Goal: Task Accomplishment & Management: Manage account settings

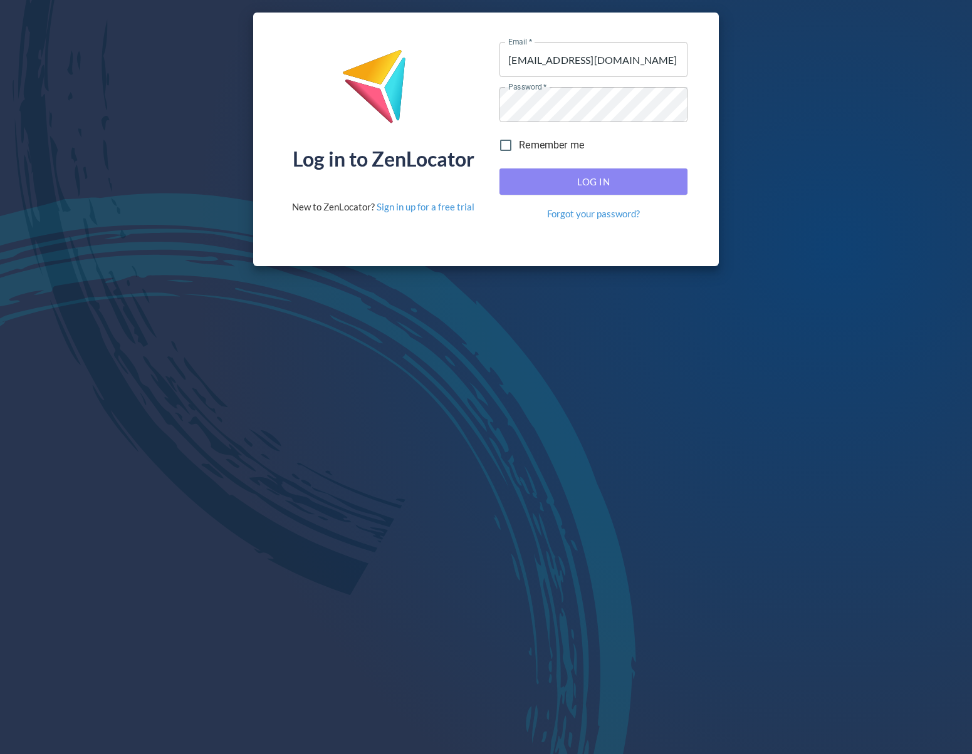
click at [591, 183] on span "Log In" at bounding box center [593, 182] width 160 height 16
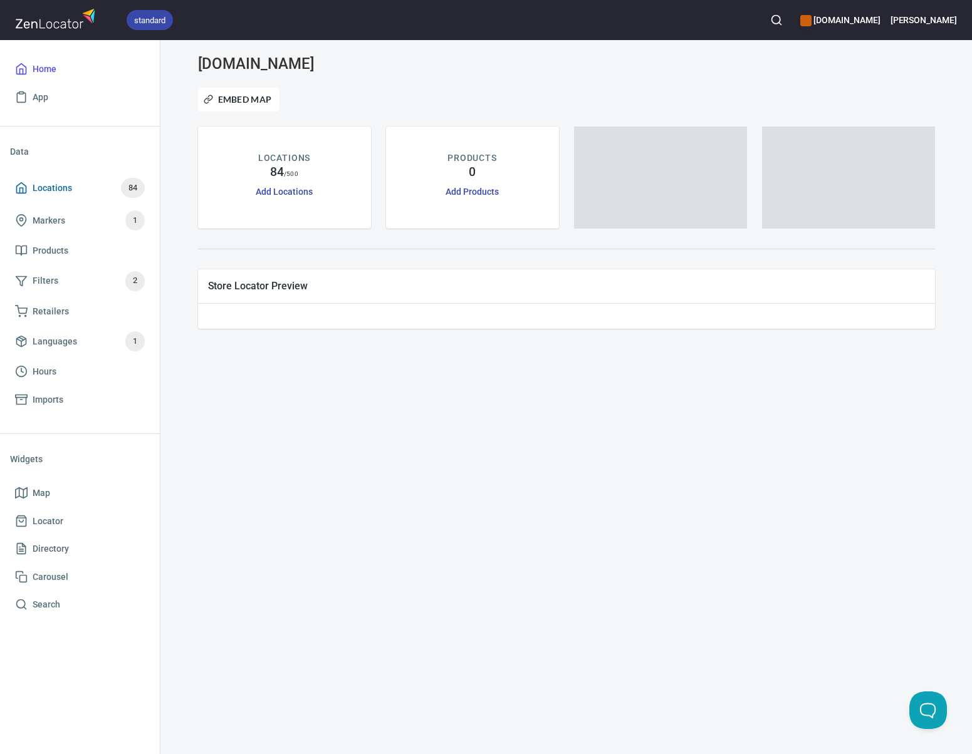
click at [74, 191] on span "Locations 84" at bounding box center [80, 188] width 130 height 20
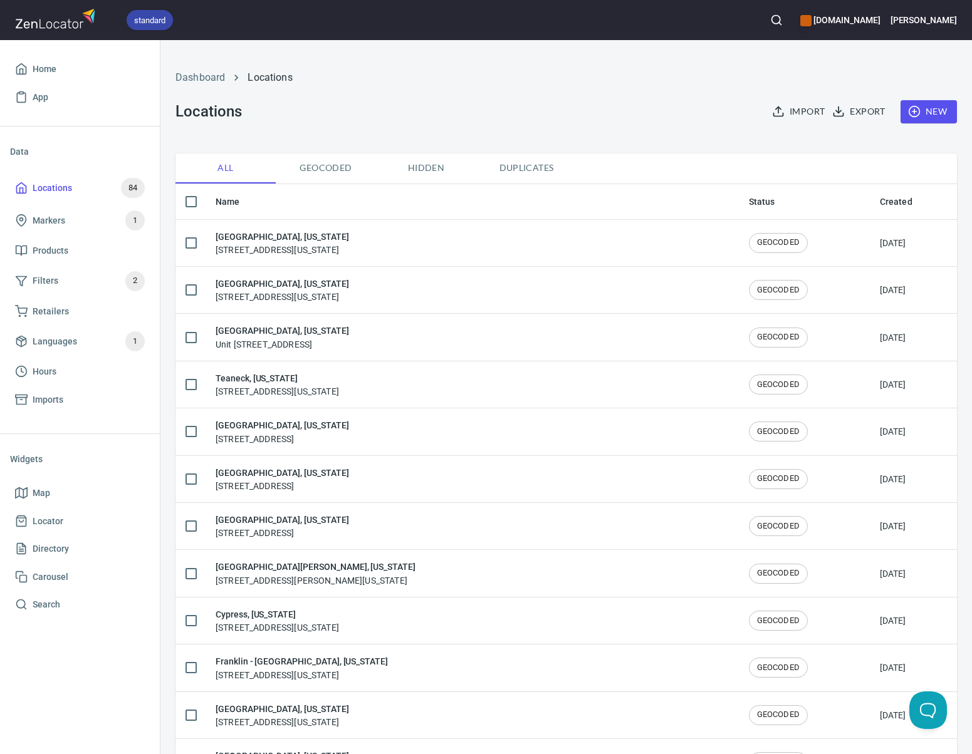
checkbox input "false"
click at [923, 106] on span "New" at bounding box center [928, 112] width 36 height 16
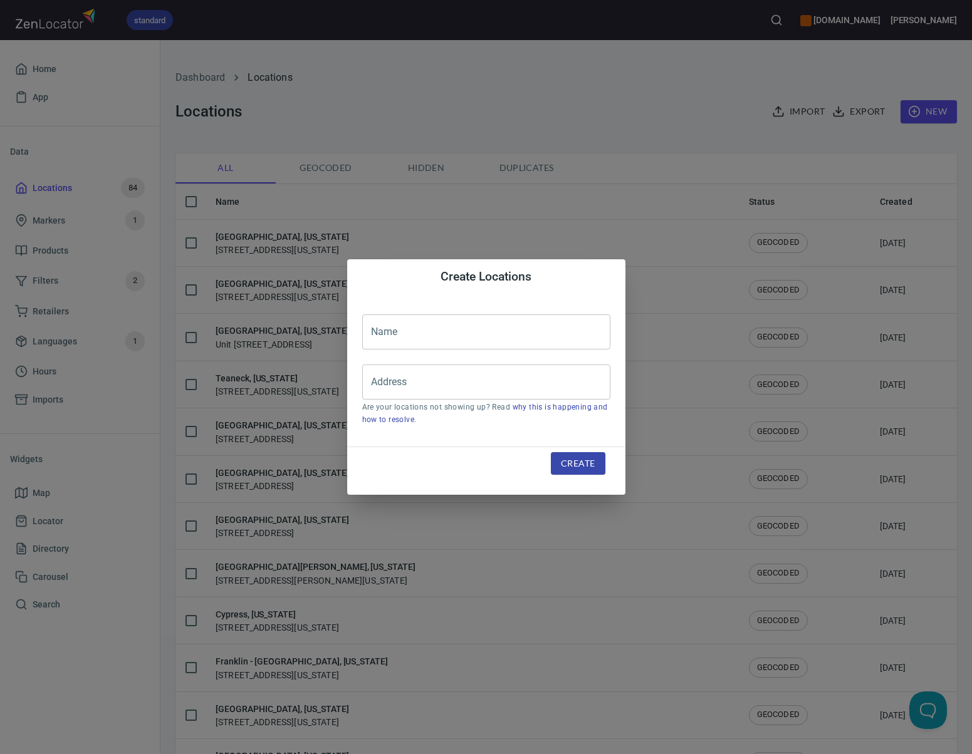
click at [486, 332] on input "text" at bounding box center [486, 332] width 248 height 35
type input "[GEOGRAPHIC_DATA], [US_STATE]"
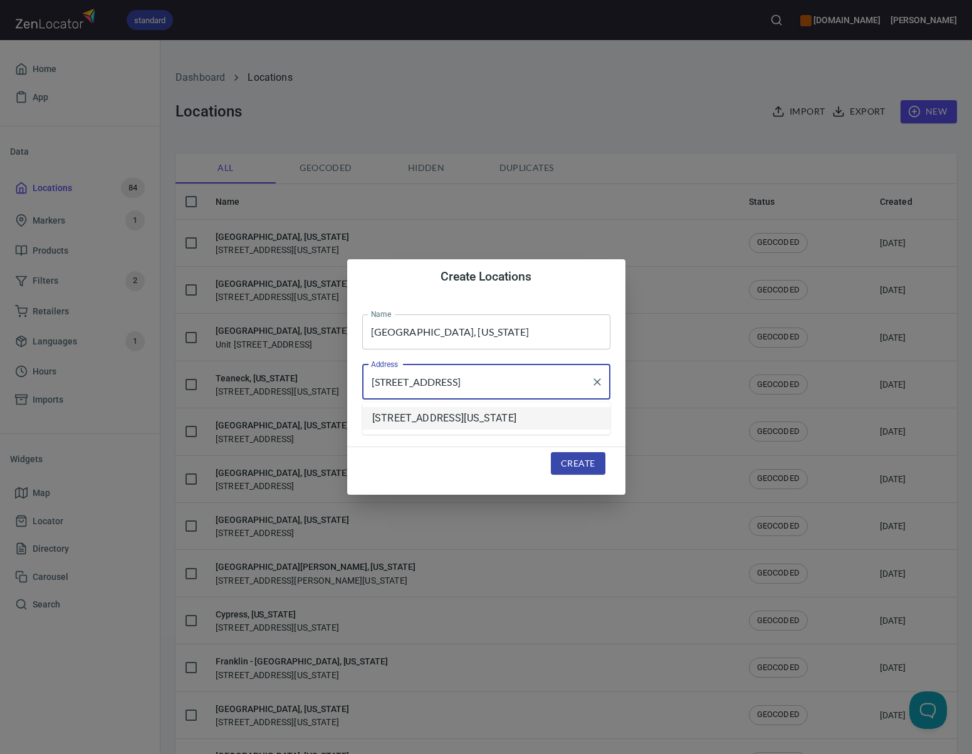
click at [599, 422] on li "[STREET_ADDRESS][US_STATE]" at bounding box center [486, 418] width 248 height 23
drag, startPoint x: 544, startPoint y: 385, endPoint x: 619, endPoint y: 380, distance: 75.4
click at [619, 380] on div "Name [GEOGRAPHIC_DATA], [US_STATE] Name Address [STREET_ADDRESS][PERSON_NAME][U…" at bounding box center [486, 371] width 278 height 152
click at [526, 380] on input "[STREET_ADDRESS][US_STATE]" at bounding box center [477, 382] width 218 height 24
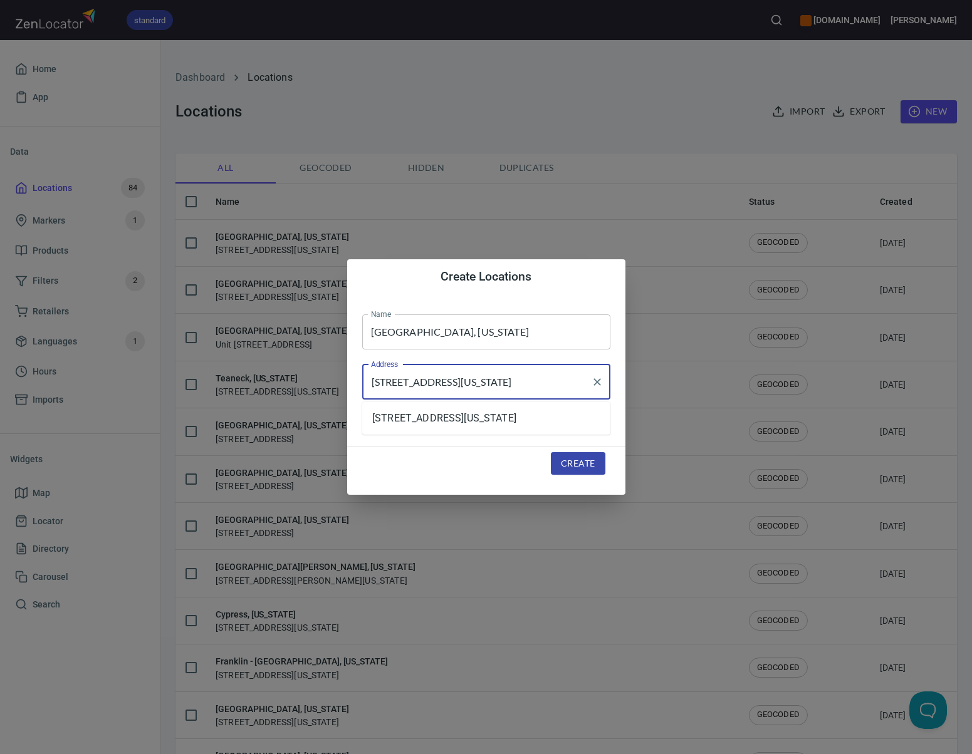
drag, startPoint x: 519, startPoint y: 383, endPoint x: 614, endPoint y: 385, distance: 94.6
click at [614, 385] on div "Name [GEOGRAPHIC_DATA], [US_STATE] Name Address [STREET_ADDRESS][PERSON_NAME][U…" at bounding box center [486, 371] width 278 height 152
click at [573, 415] on li "[STREET_ADDRESS][US_STATE]" at bounding box center [486, 418] width 248 height 23
type input "[STREET_ADDRESS][US_STATE]"
click at [578, 464] on span "Create" at bounding box center [578, 464] width 34 height 16
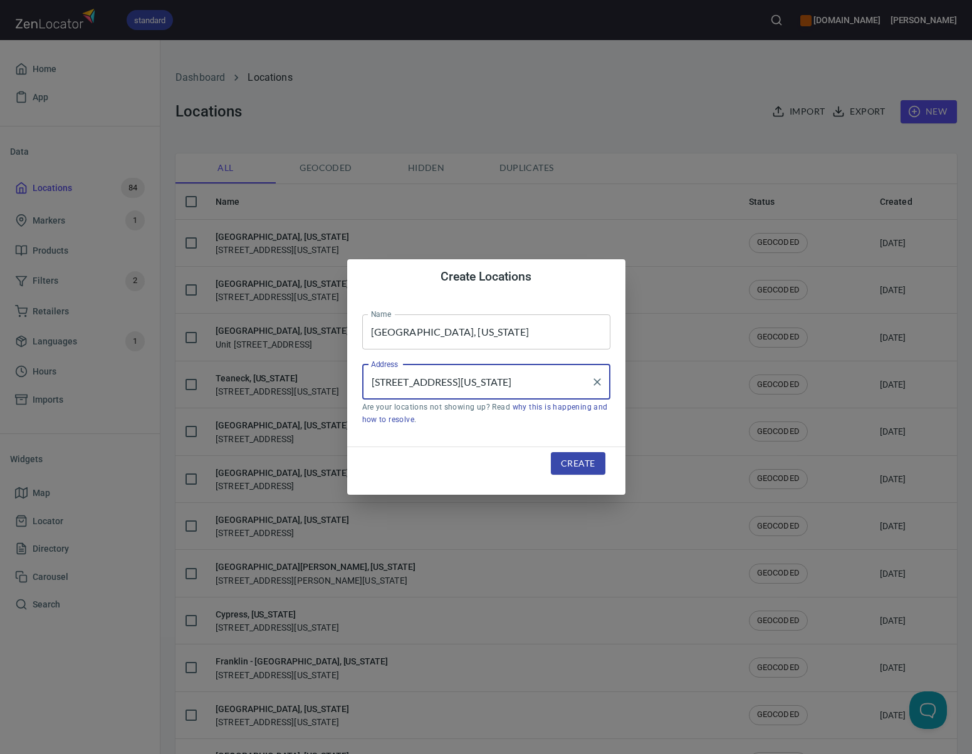
scroll to position [0, 0]
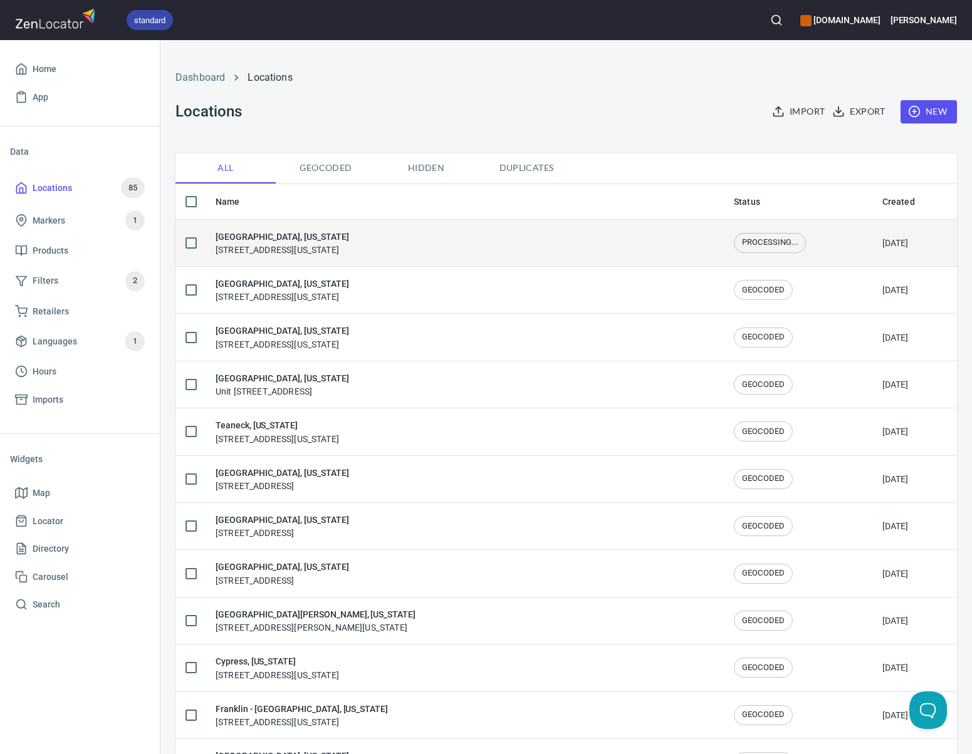
click at [289, 241] on h6 "[GEOGRAPHIC_DATA], [US_STATE]" at bounding box center [282, 237] width 133 height 14
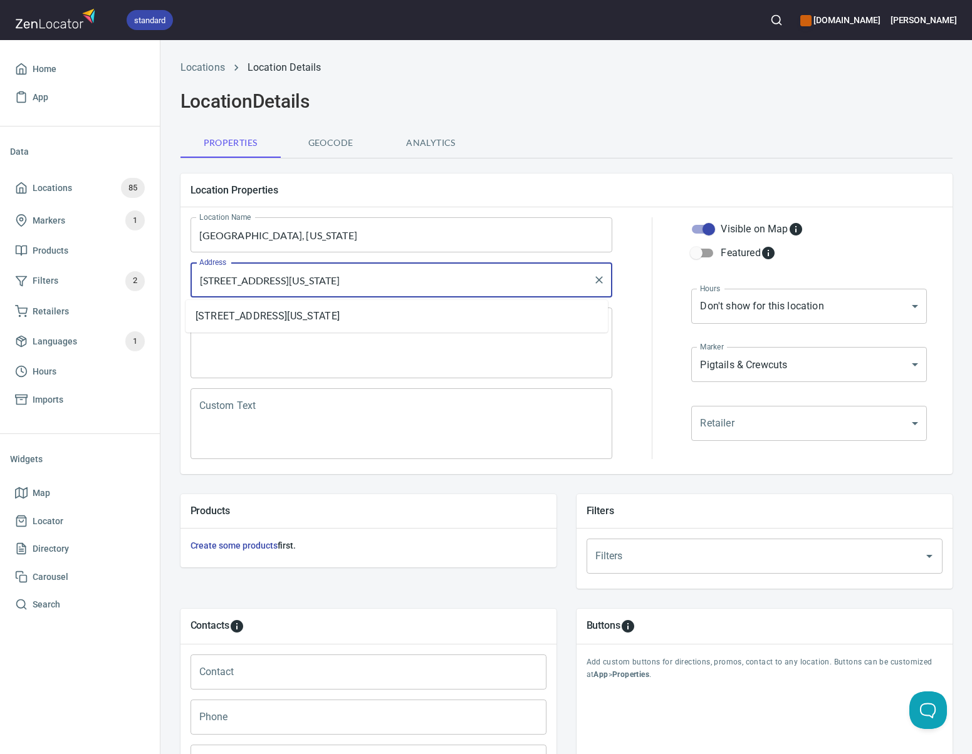
drag, startPoint x: 396, startPoint y: 281, endPoint x: 489, endPoint y: 281, distance: 93.4
click at [489, 281] on input "[STREET_ADDRESS][US_STATE]" at bounding box center [392, 280] width 392 height 24
type input "[STREET_ADDRESS][PERSON_NAME][US_STATE]"
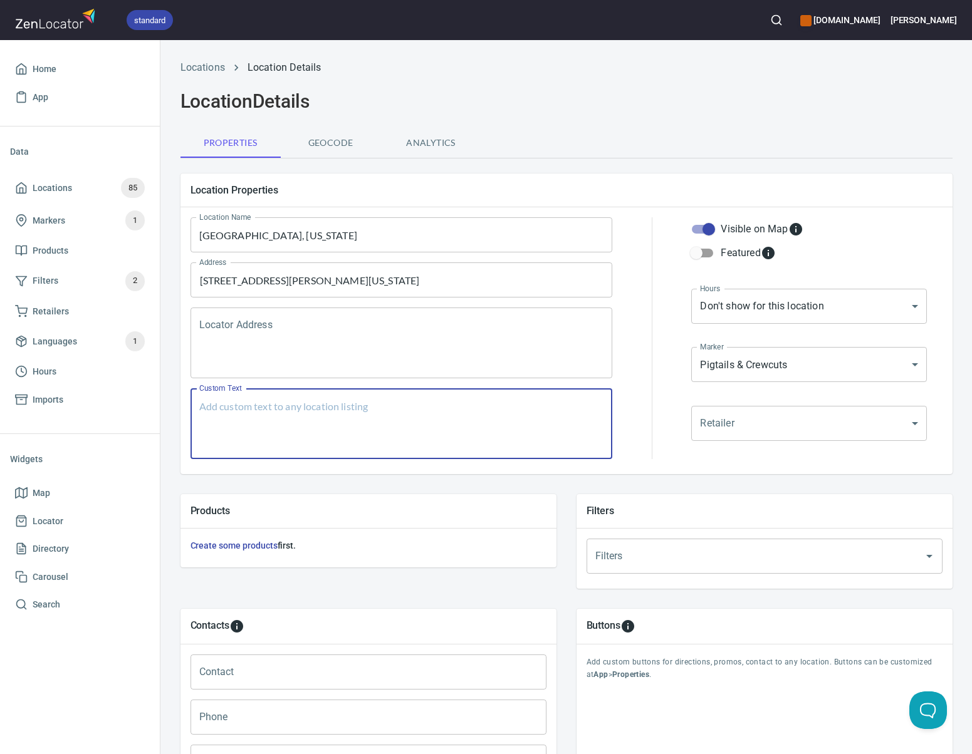
click at [463, 405] on textarea "Custom Text" at bounding box center [401, 424] width 405 height 48
click at [357, 282] on input "[STREET_ADDRESS][PERSON_NAME][US_STATE]" at bounding box center [392, 280] width 392 height 24
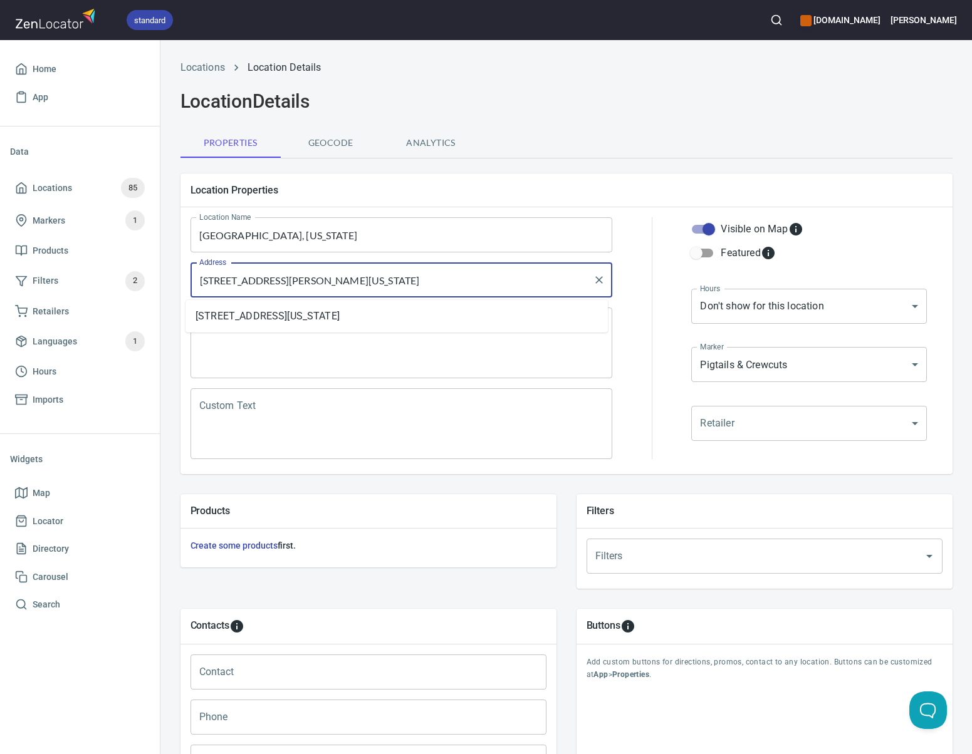
click at [357, 282] on input "[STREET_ADDRESS][PERSON_NAME][US_STATE]" at bounding box center [392, 280] width 392 height 24
click at [386, 376] on div "Locator Address" at bounding box center [401, 343] width 422 height 71
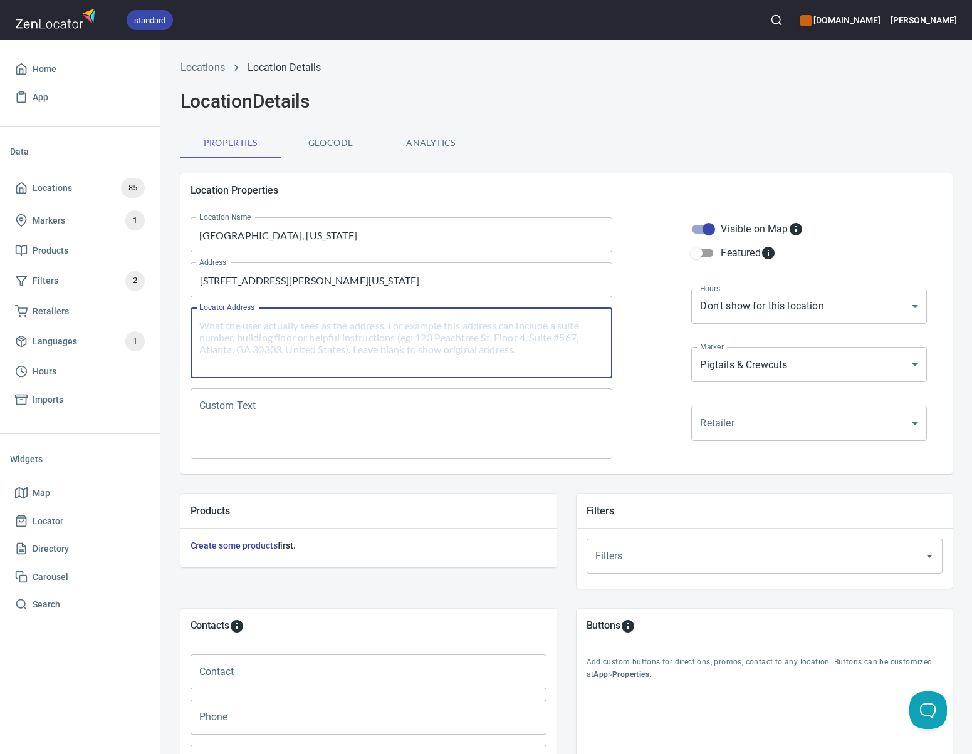
paste textarea "[STREET_ADDRESS][PERSON_NAME][US_STATE]"
type textarea "[STREET_ADDRESS][PERSON_NAME][US_STATE]"
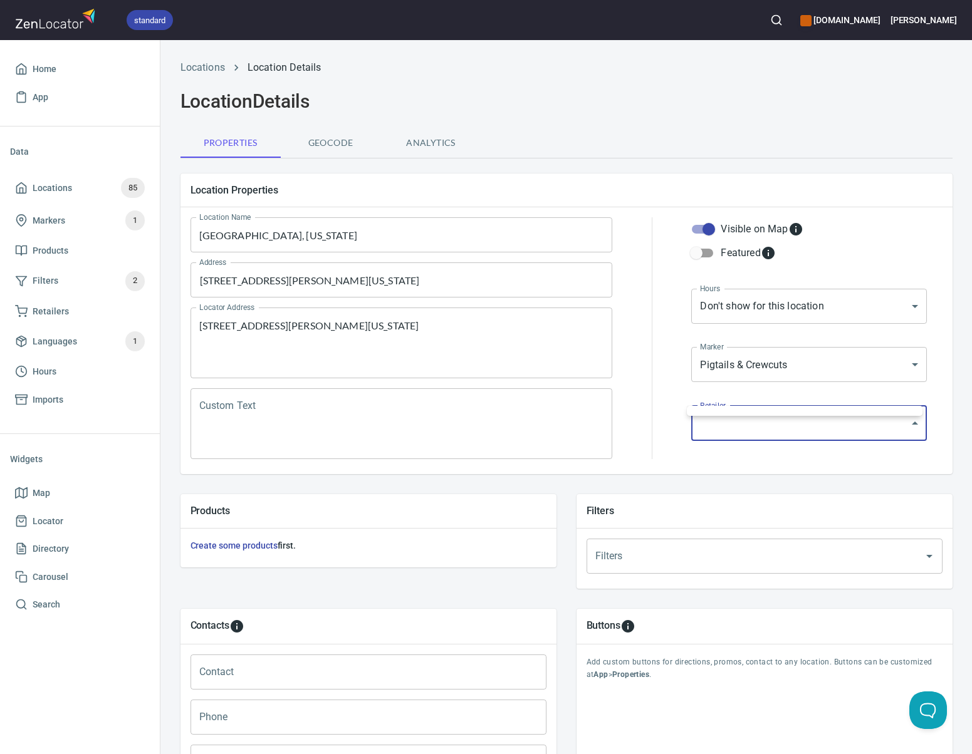
click at [758, 423] on body "standard [DOMAIN_NAME] [PERSON_NAME] Home App Data Locations 85 Markers 1 Produ…" at bounding box center [486, 377] width 972 height 754
click at [737, 362] on div at bounding box center [486, 377] width 972 height 754
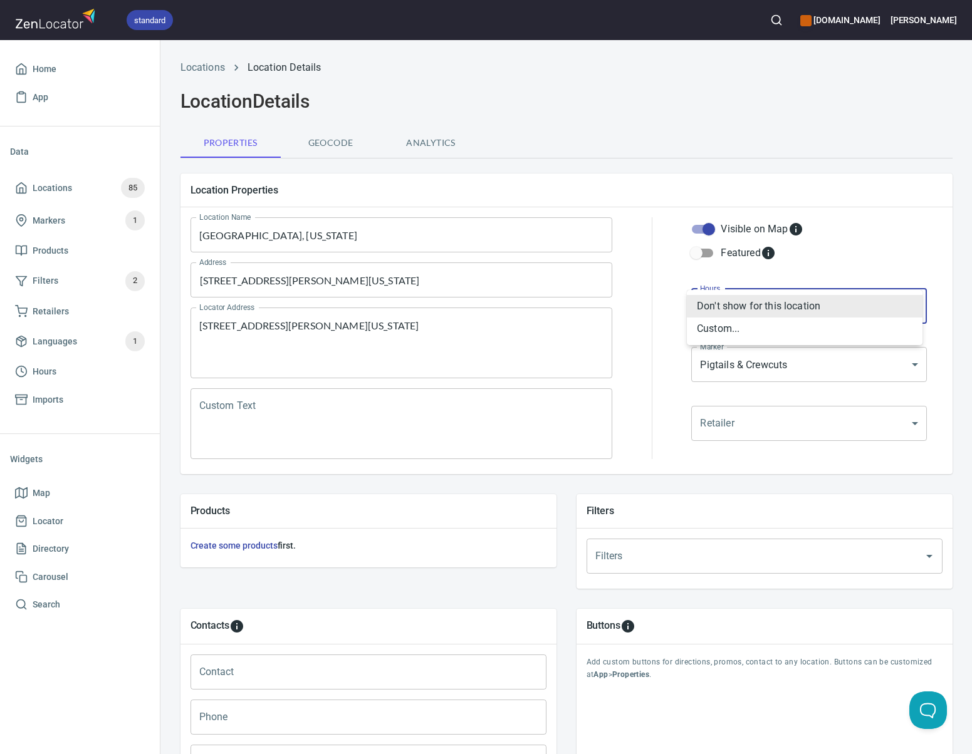
click at [713, 303] on body "standard [DOMAIN_NAME] [PERSON_NAME] Home App Data Locations 85 Markers 1 Produ…" at bounding box center [486, 377] width 972 height 754
click at [719, 324] on li "Custom..." at bounding box center [805, 329] width 236 height 23
type input "CUSTOM_HOURS"
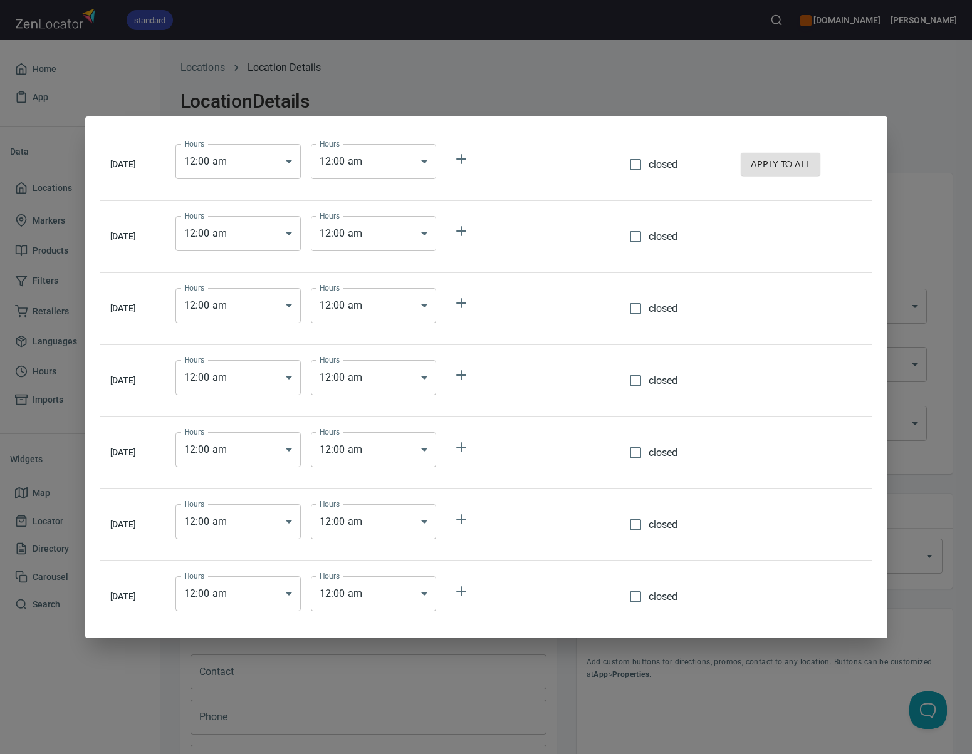
click at [646, 165] on input "closed" at bounding box center [635, 165] width 26 height 26
checkbox input "true"
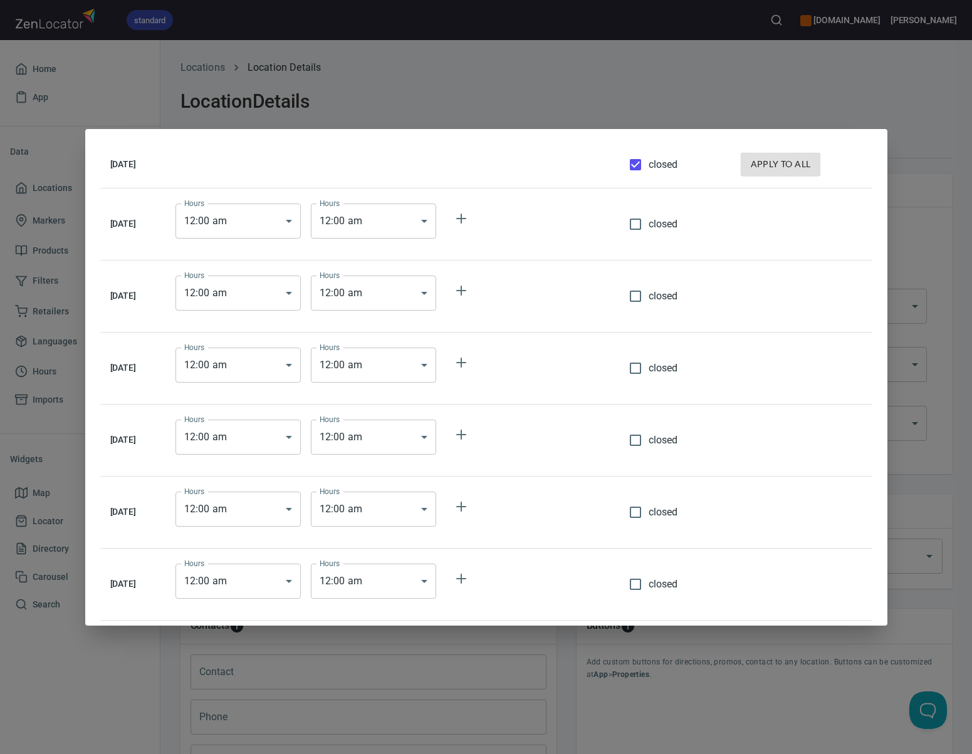
click at [302, 226] on body "standard [DOMAIN_NAME] [PERSON_NAME] Home App Data Locations 85 Markers 1 Produ…" at bounding box center [486, 377] width 972 height 754
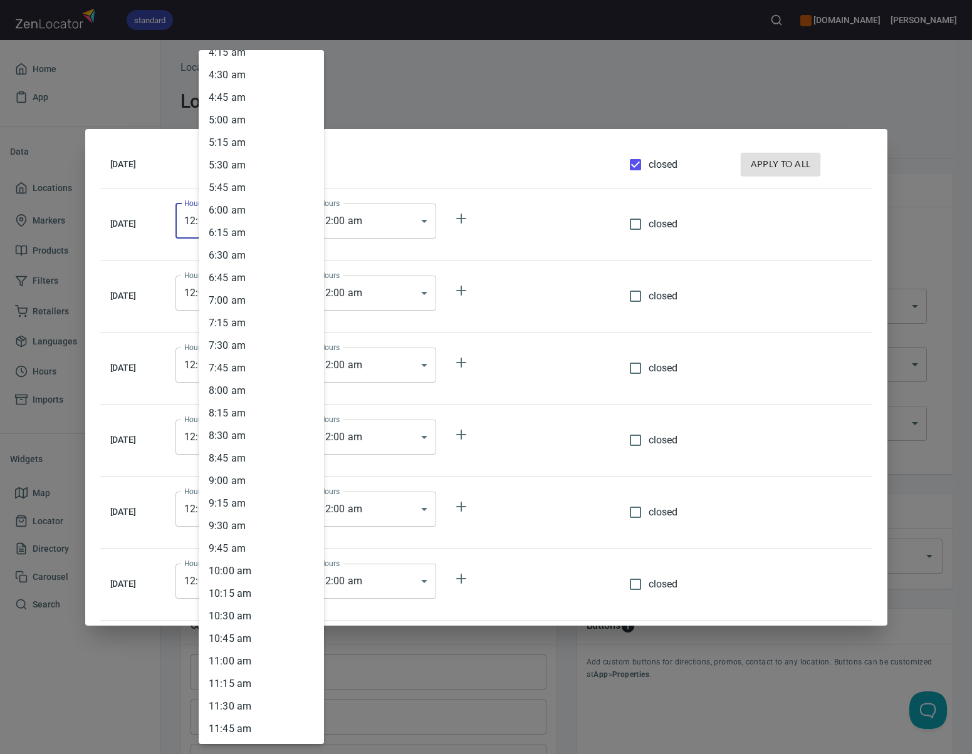
scroll to position [639, 0]
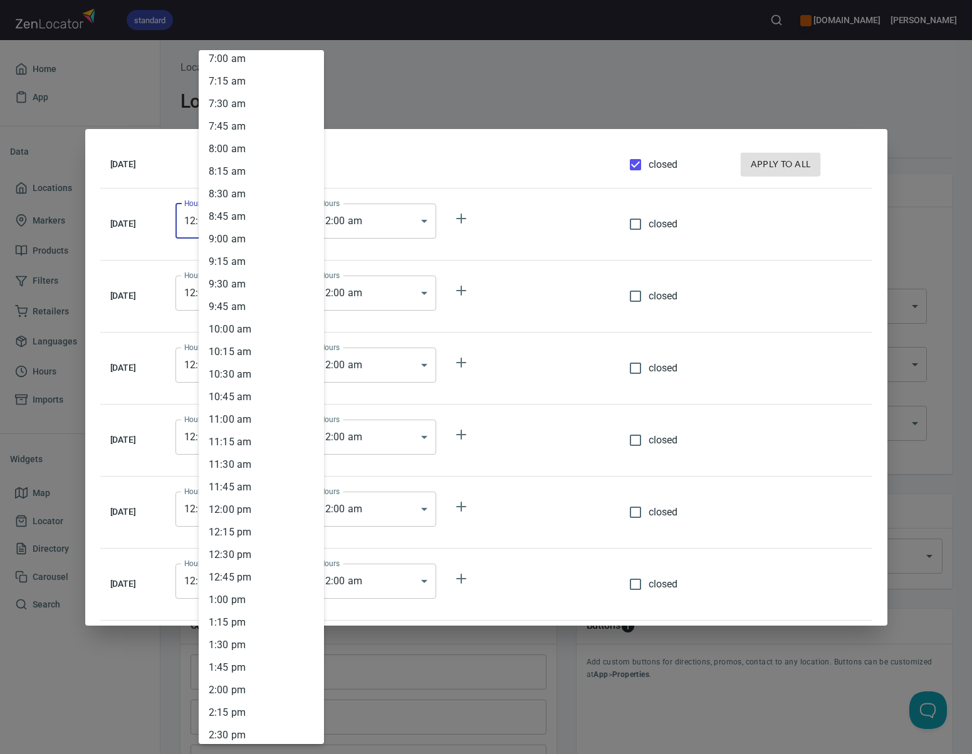
click at [269, 325] on li "10 : 00 am" at bounding box center [261, 329] width 125 height 23
type input "10:00"
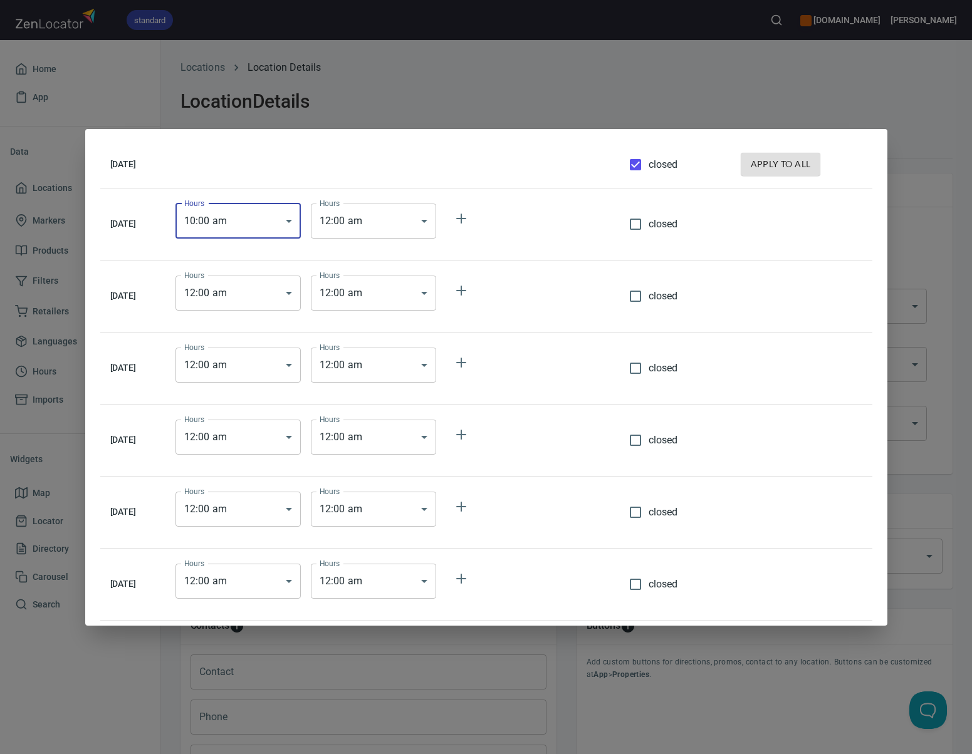
click at [385, 236] on body "standard [DOMAIN_NAME] [PERSON_NAME] Home App Data Locations 85 Markers 1 Produ…" at bounding box center [486, 377] width 972 height 754
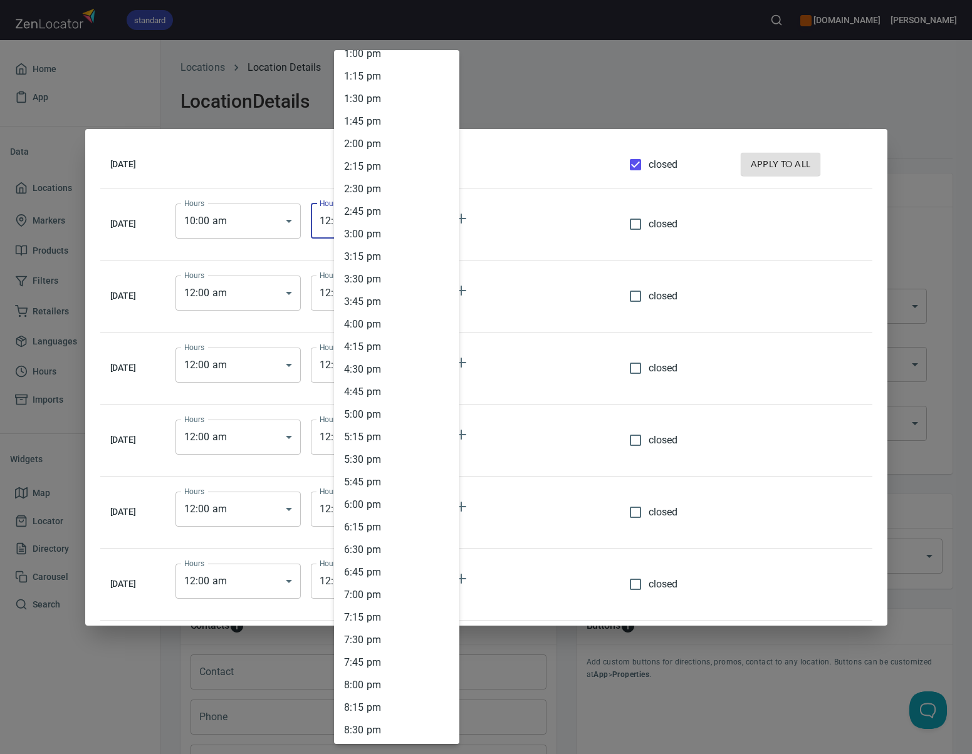
scroll to position [1206, 0]
click at [369, 481] on li "6 : 00 pm" at bounding box center [396, 484] width 125 height 23
type input "18:00"
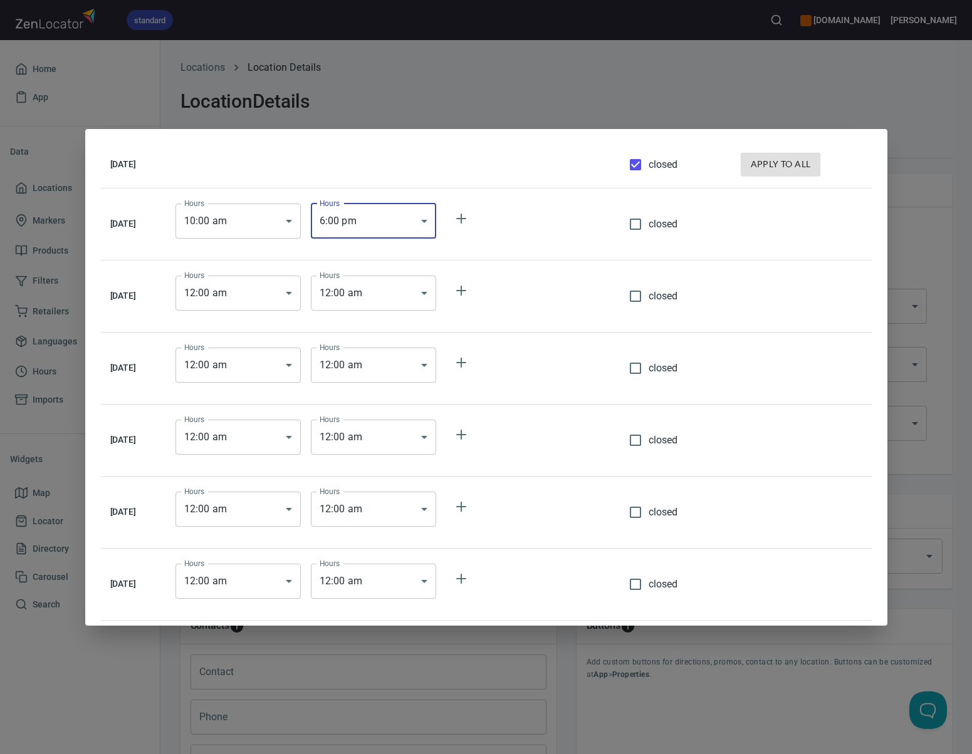
click at [253, 292] on body "standard [DOMAIN_NAME] [PERSON_NAME] Home App Data Locations 85 Markers 1 Produ…" at bounding box center [486, 377] width 972 height 754
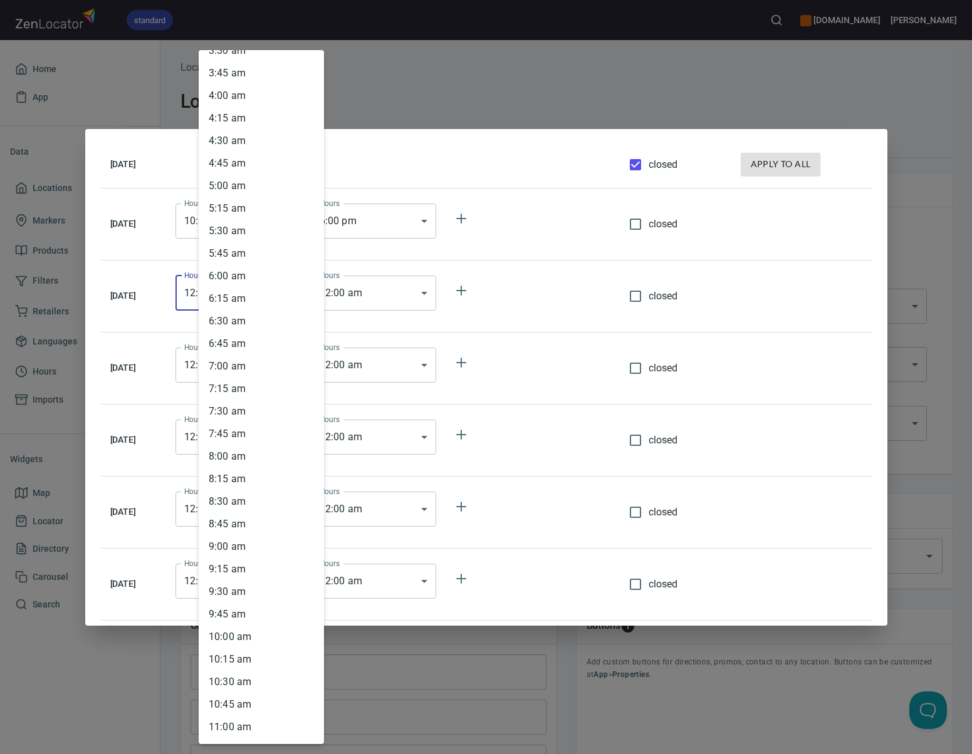
scroll to position [549, 0]
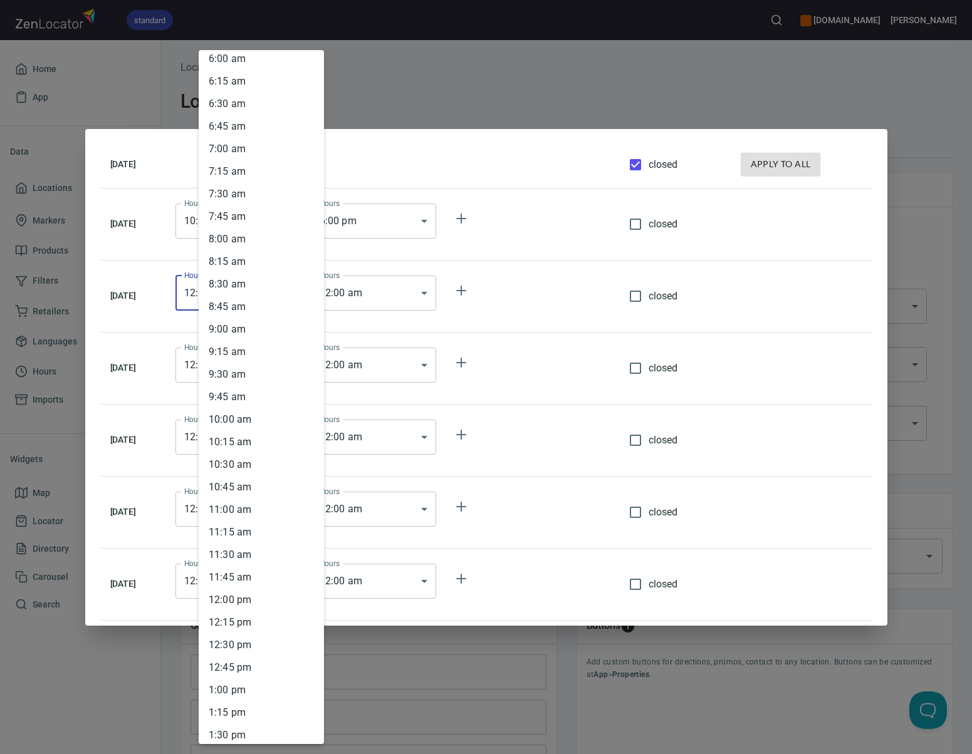
click at [254, 422] on li "10 : 00 am" at bounding box center [261, 420] width 125 height 23
type input "10:00"
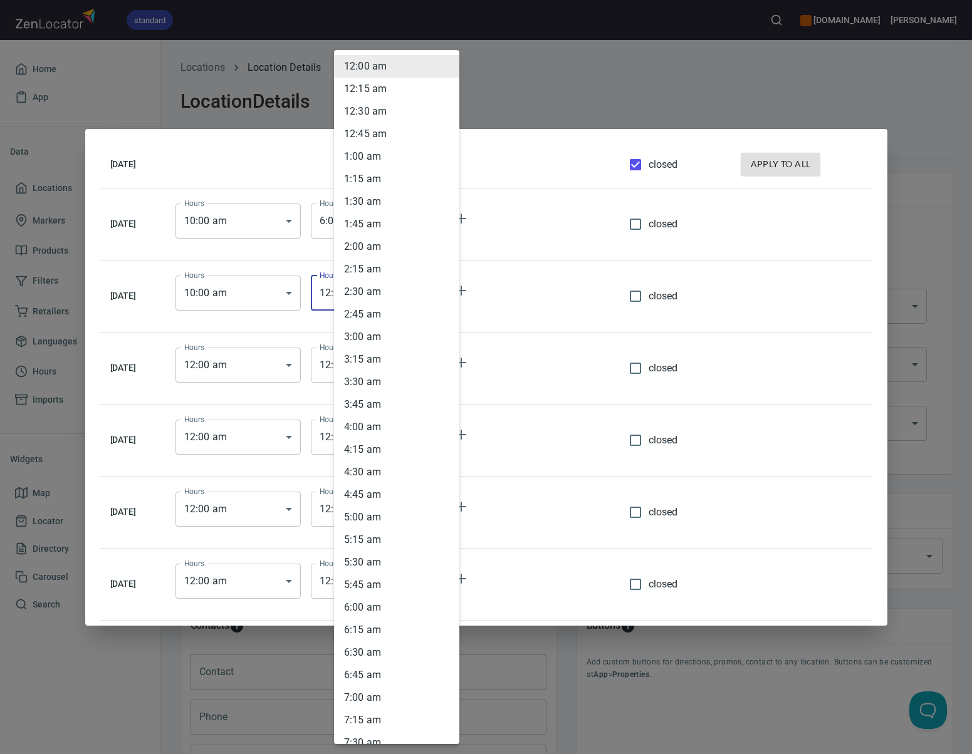
click at [415, 294] on body "standard [DOMAIN_NAME] [PERSON_NAME] Home App Data Locations 85 Markers 1 Produ…" at bounding box center [486, 377] width 972 height 754
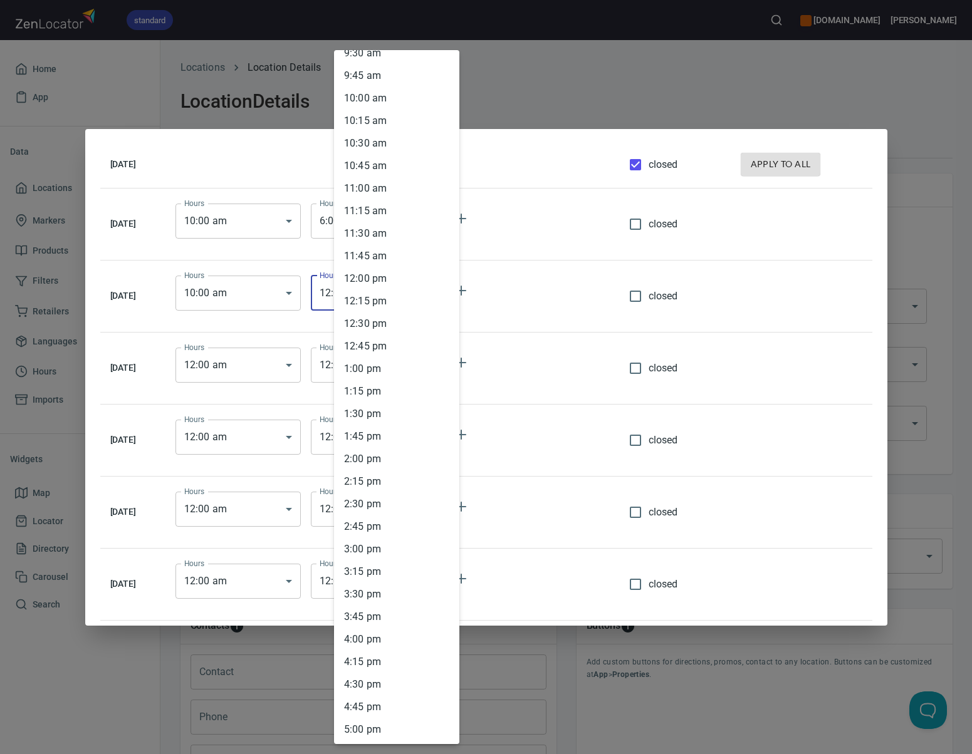
scroll to position [1145, 0]
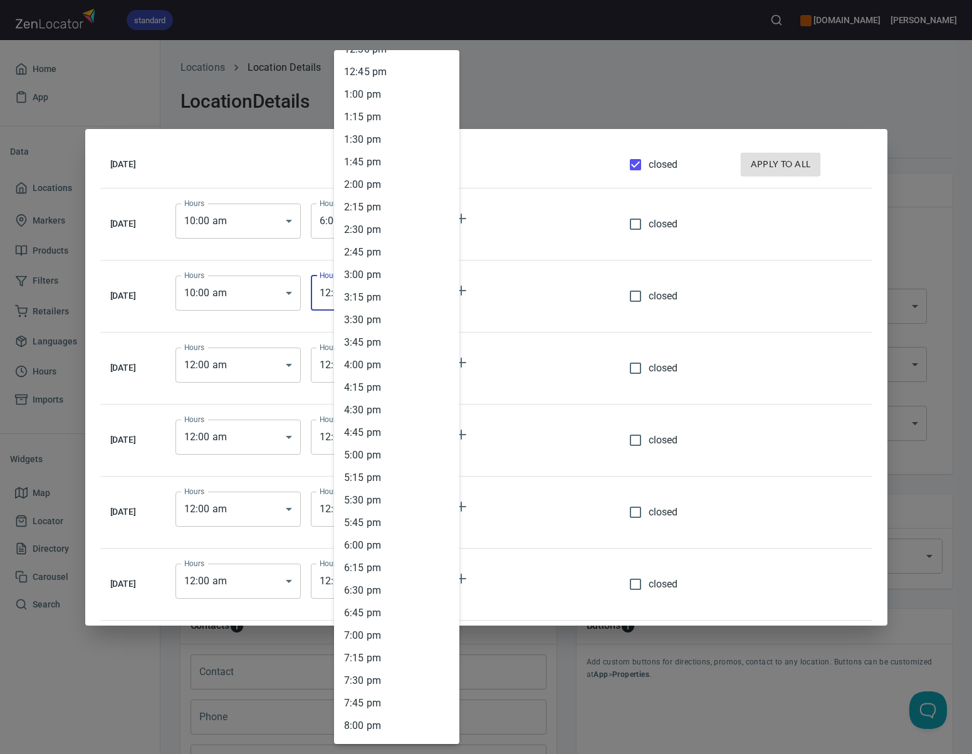
click at [381, 548] on li "6 : 00 pm" at bounding box center [396, 545] width 125 height 23
type input "18:00"
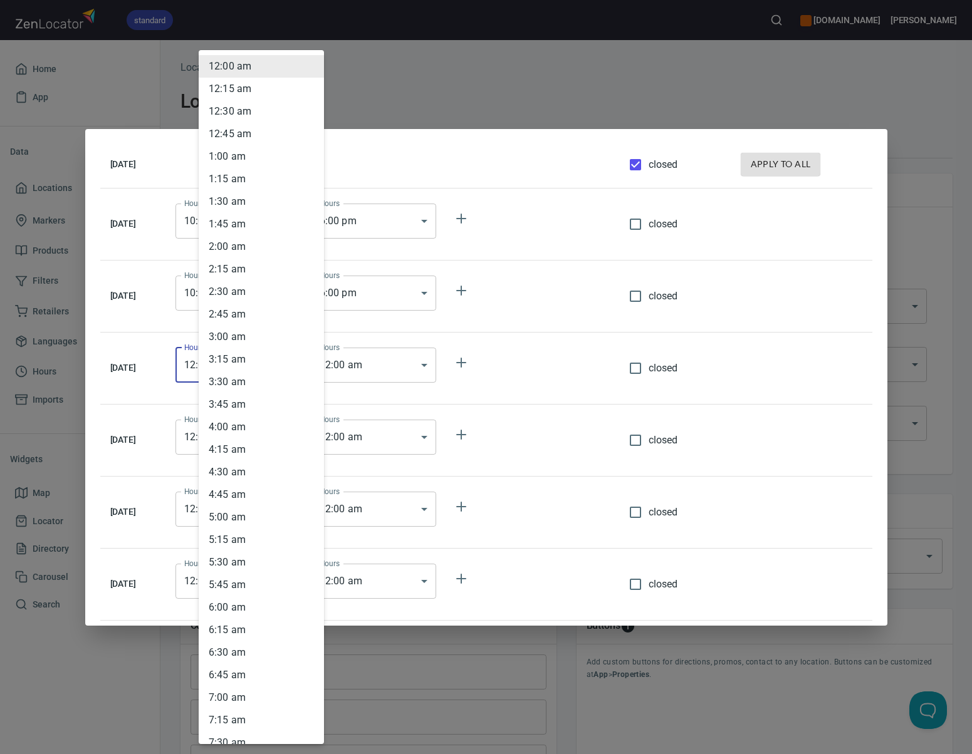
click at [296, 360] on body "standard [DOMAIN_NAME] [PERSON_NAME] Home App Data Locations 85 Markers 1 Produ…" at bounding box center [486, 377] width 972 height 754
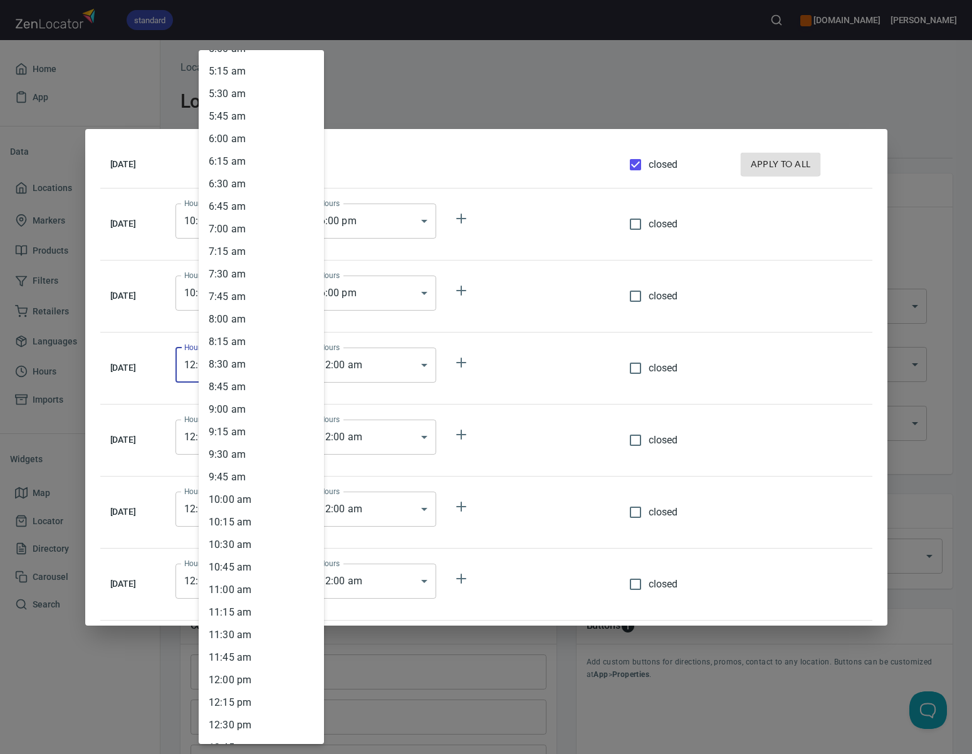
click at [258, 493] on li "10 : 00 am" at bounding box center [261, 500] width 125 height 23
type input "10:00"
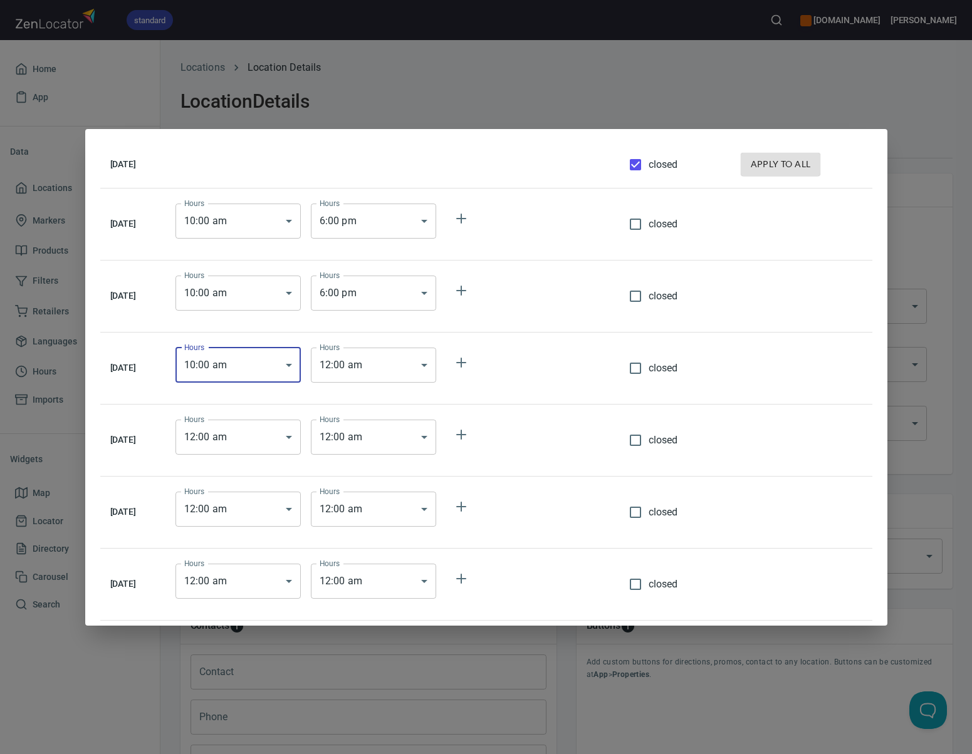
click at [392, 364] on body "standard [DOMAIN_NAME] [PERSON_NAME] Home App Data Locations 85 Markers 1 Produ…" at bounding box center [486, 377] width 972 height 754
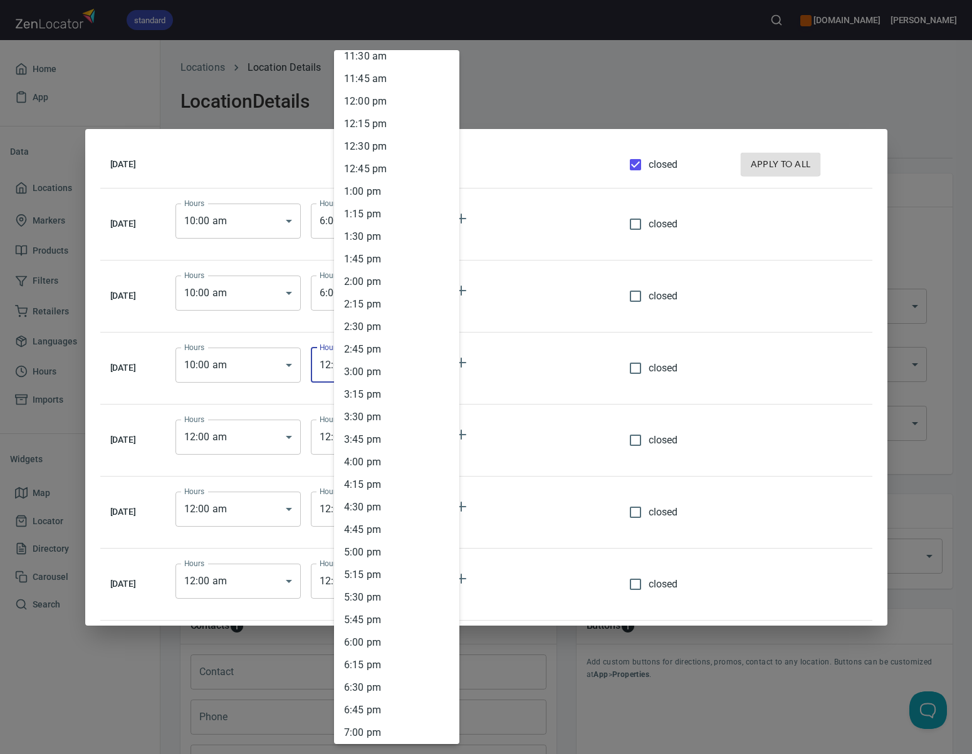
scroll to position [1134, 0]
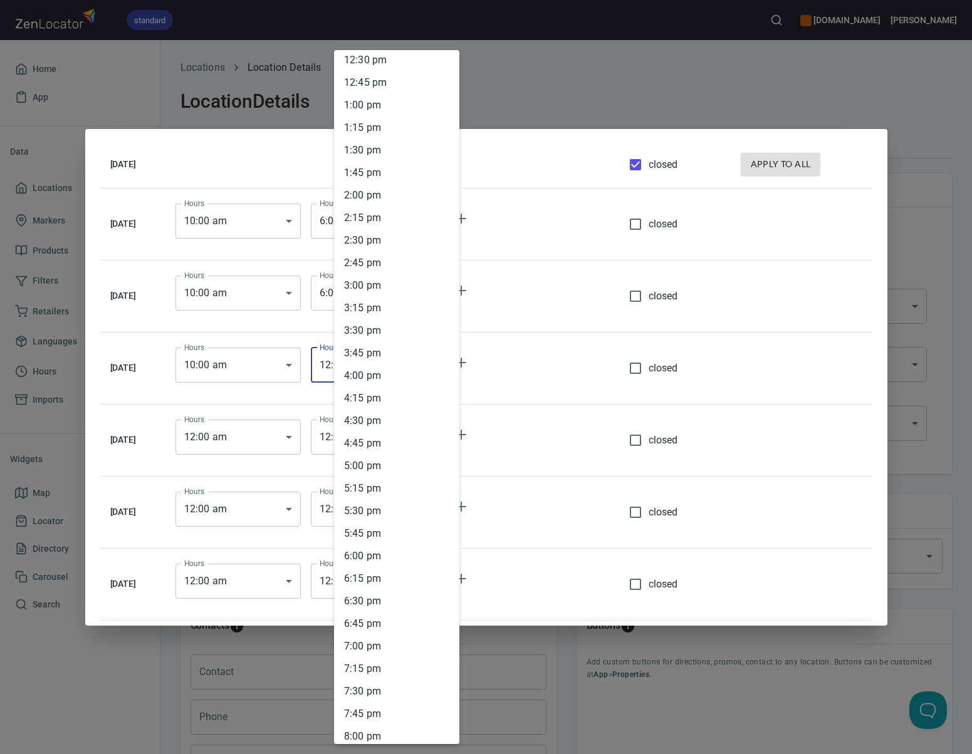
click at [378, 551] on li "6 : 00 pm" at bounding box center [396, 556] width 125 height 23
type input "18:00"
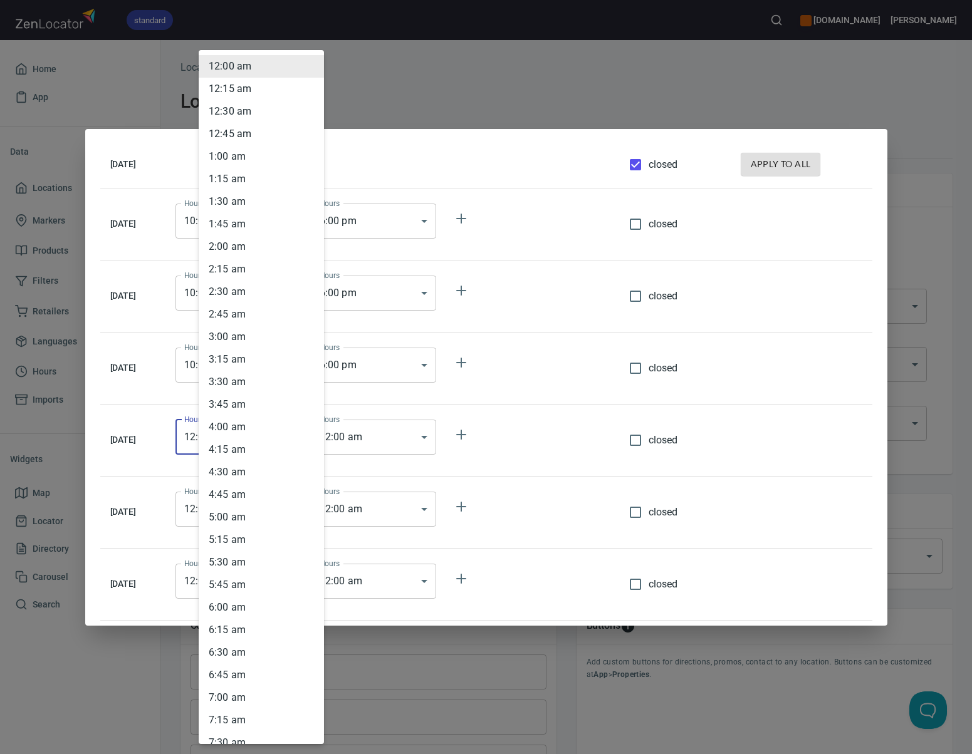
click at [289, 442] on body "standard [DOMAIN_NAME] [PERSON_NAME] Home App Data Locations 85 Markers 1 Produ…" at bounding box center [486, 377] width 972 height 754
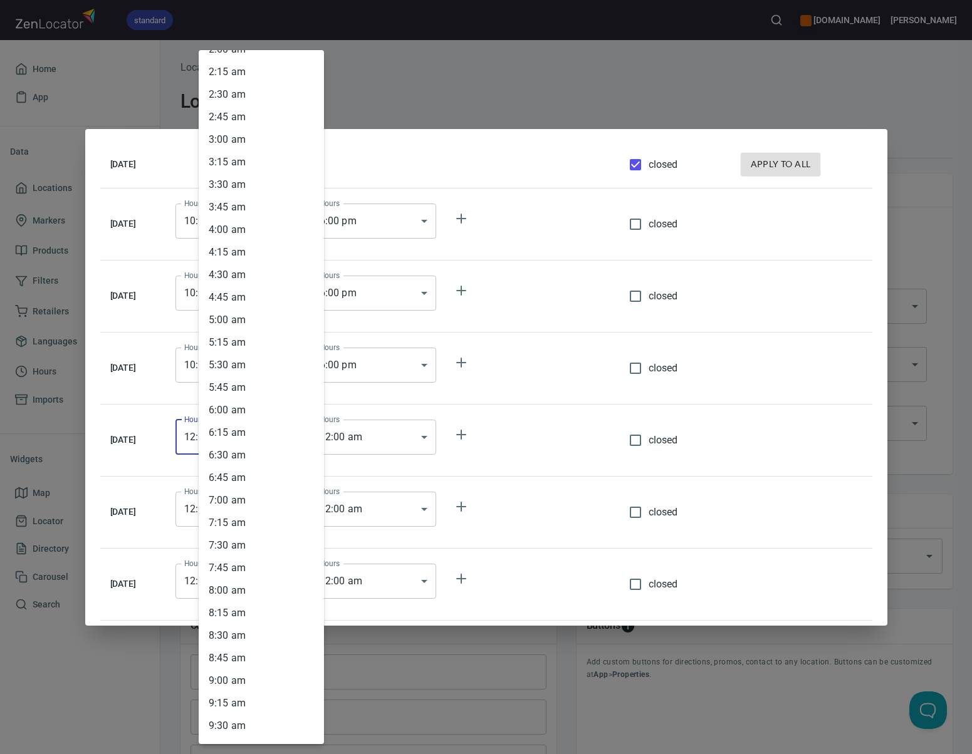
scroll to position [555, 0]
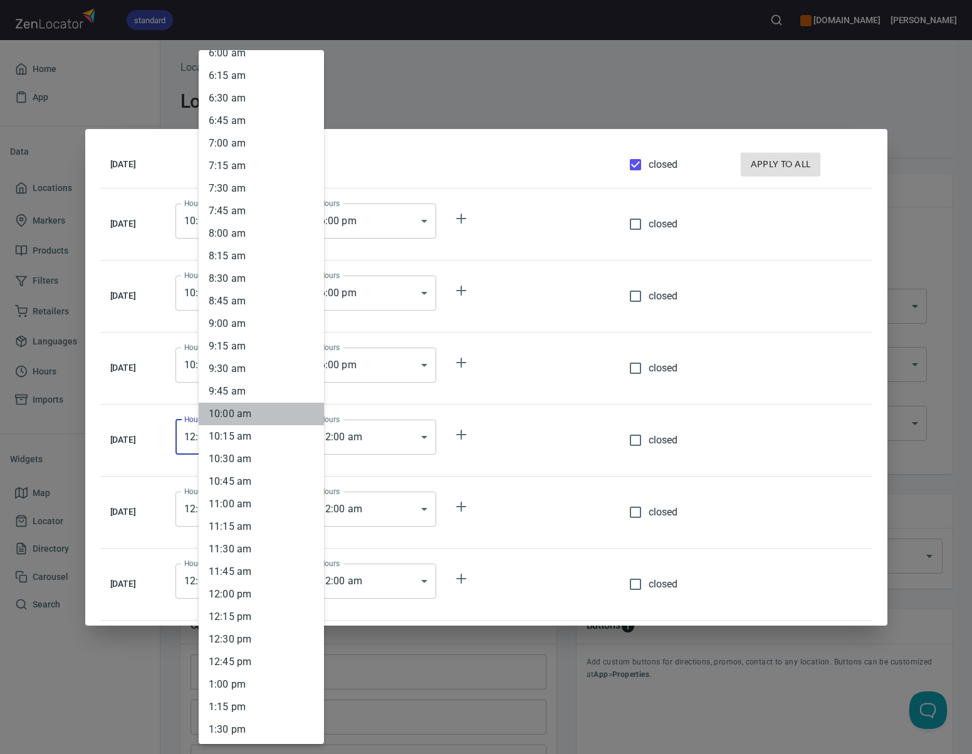
click at [275, 415] on li "10 : 00 am" at bounding box center [261, 414] width 125 height 23
type input "10:00"
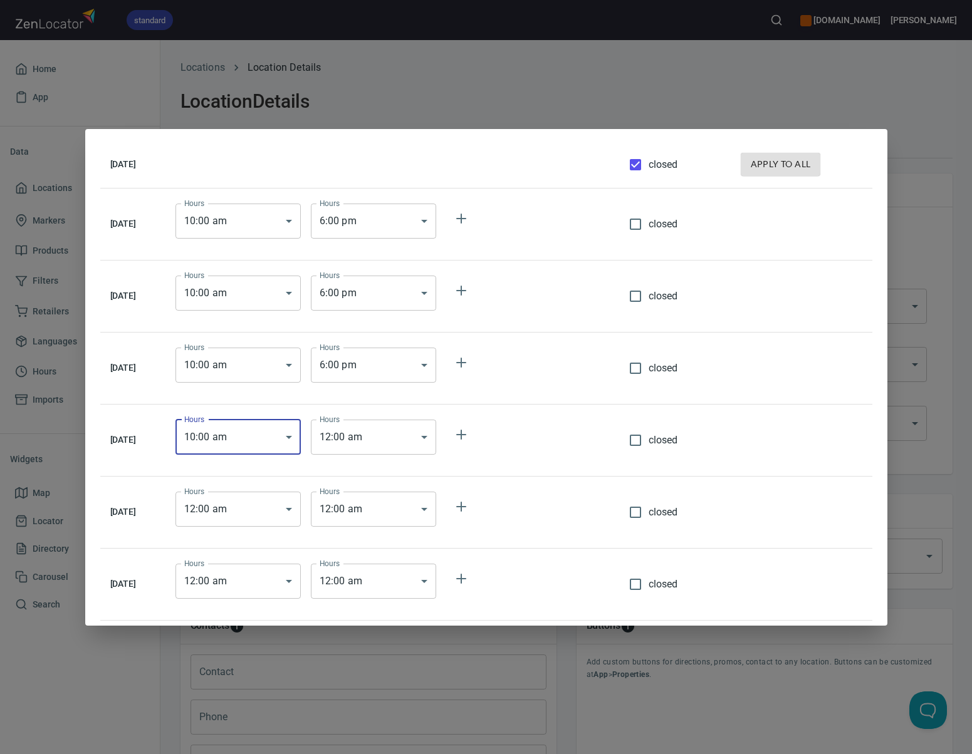
click at [380, 440] on body "standard [DOMAIN_NAME] [PERSON_NAME] Home App Data Locations 85 Markers 1 Produ…" at bounding box center [486, 377] width 972 height 754
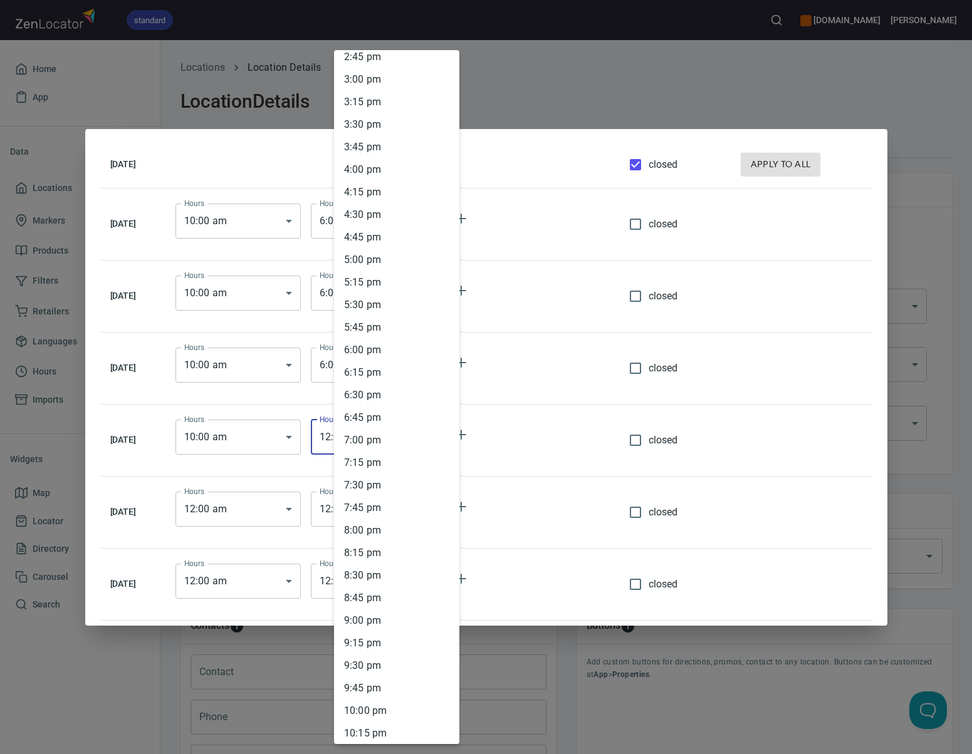
scroll to position [1348, 0]
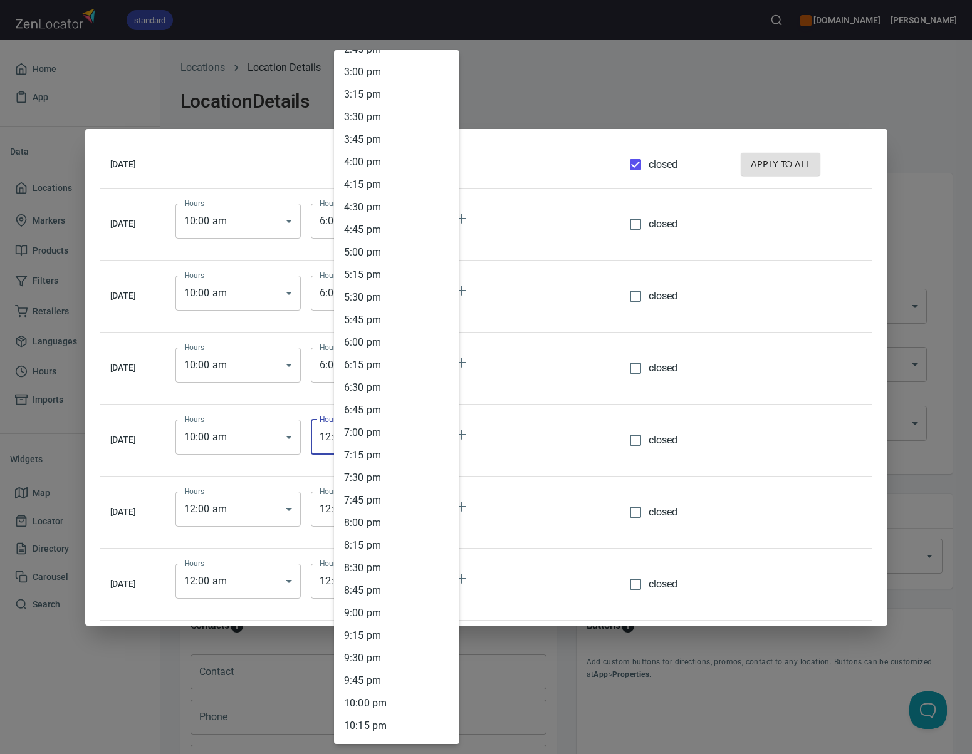
click at [386, 338] on li "6 : 00 pm" at bounding box center [396, 342] width 125 height 23
type input "18:00"
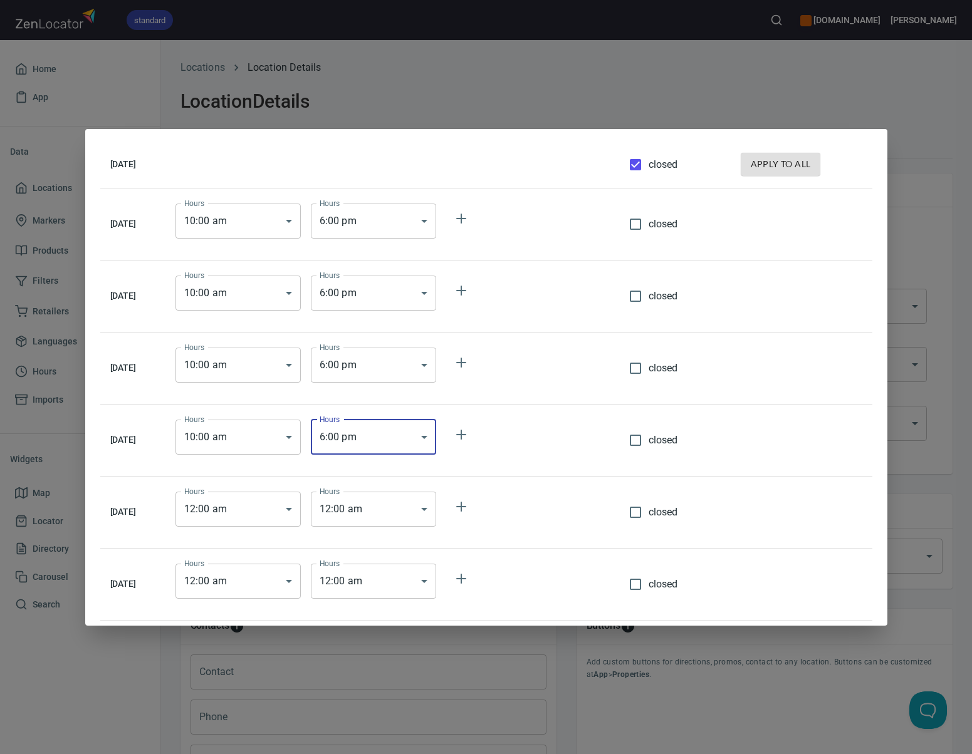
click at [298, 508] on body "standard [DOMAIN_NAME] [PERSON_NAME] Home App Data Locations 85 Markers 1 Produ…" at bounding box center [486, 377] width 972 height 754
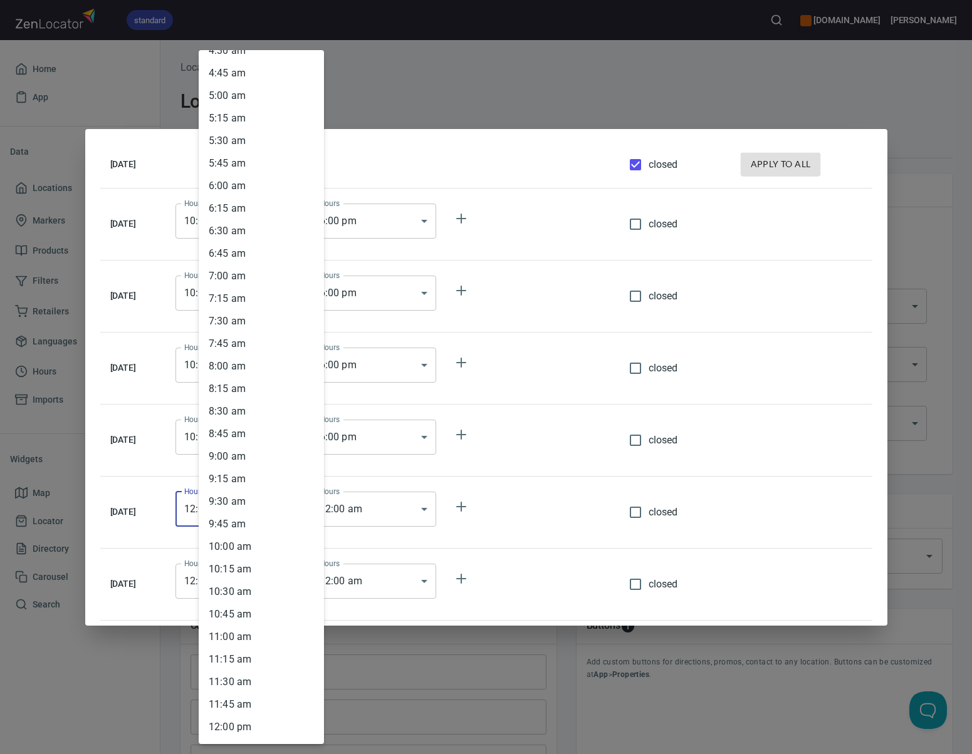
scroll to position [672, 0]
click at [266, 298] on li "10 : 00 am" at bounding box center [261, 297] width 125 height 23
type input "10:00"
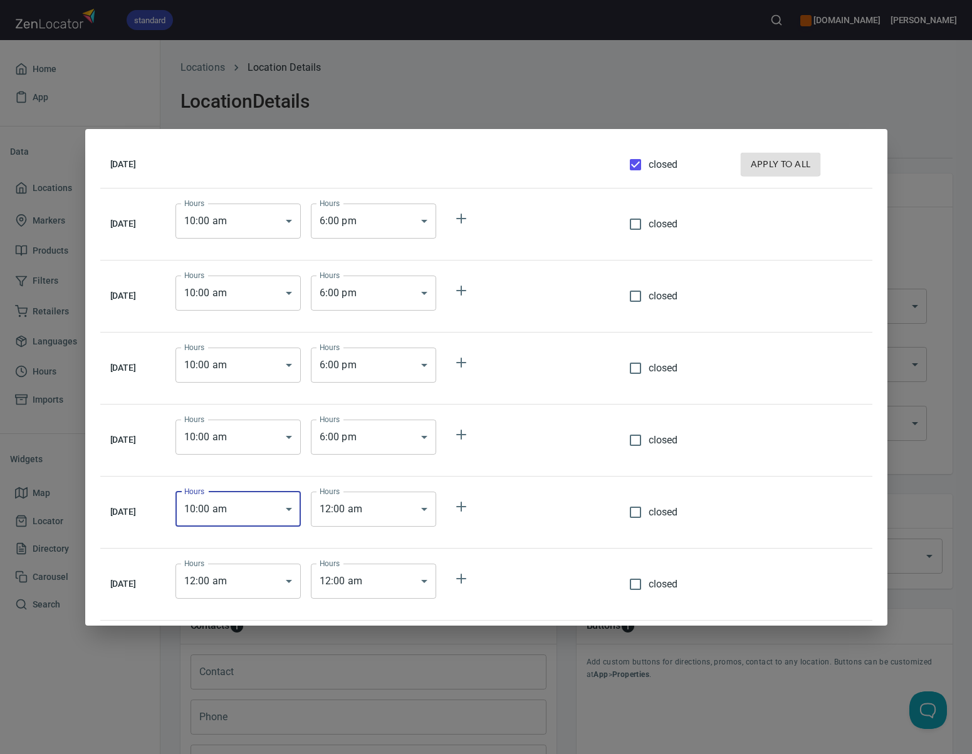
click at [377, 507] on body "standard [DOMAIN_NAME] [PERSON_NAME] Home App Data Locations 85 Markers 1 Produ…" at bounding box center [486, 377] width 972 height 754
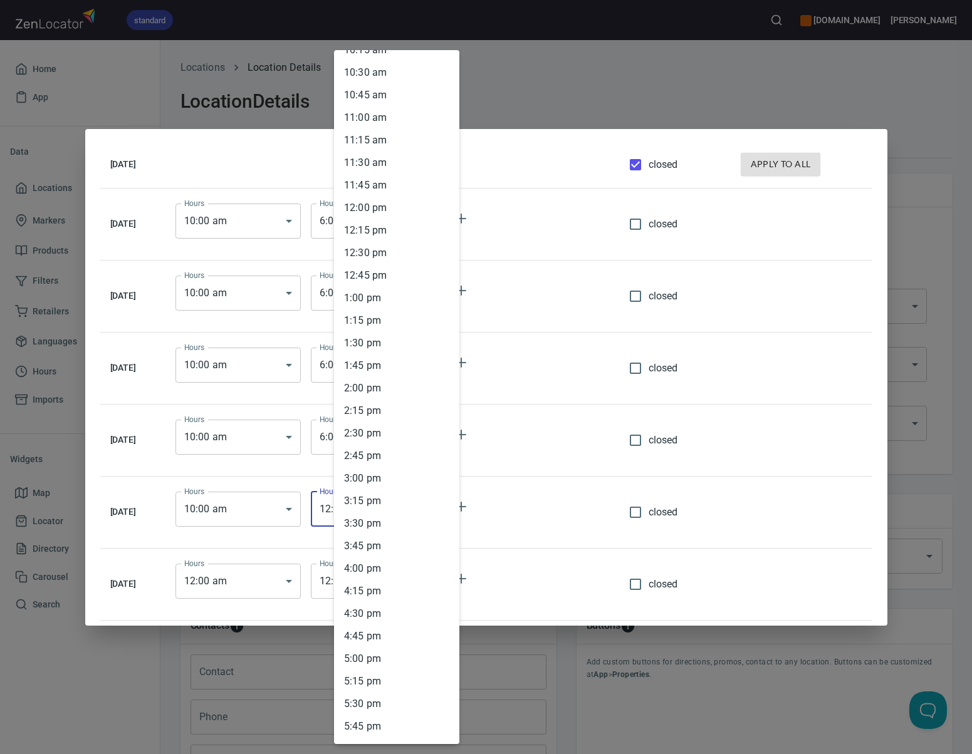
scroll to position [1090, 0]
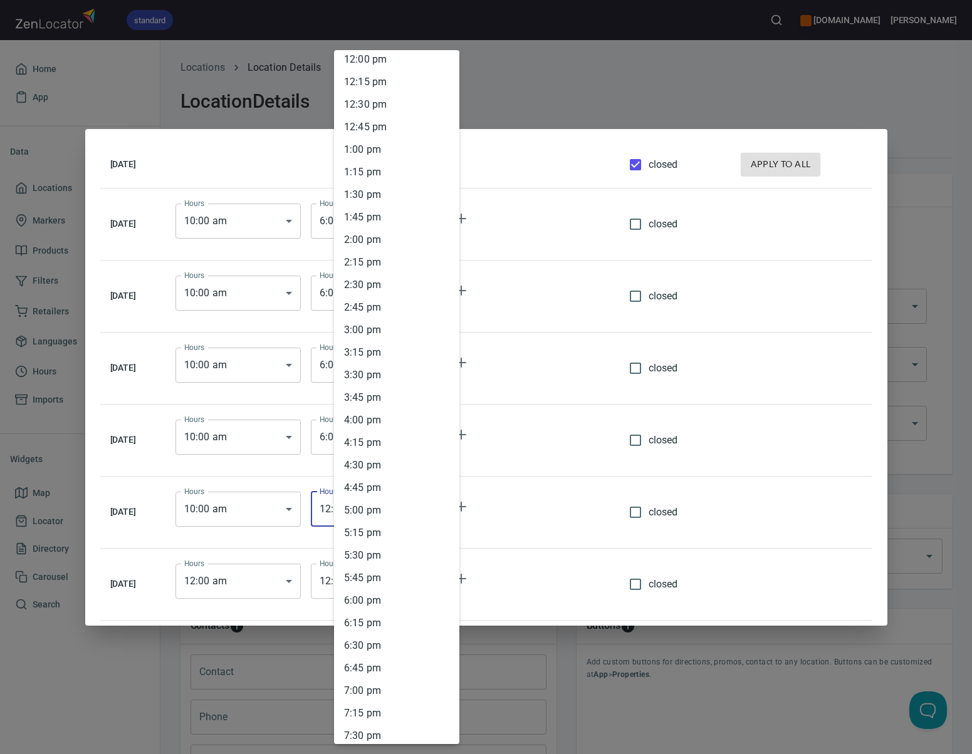
click at [384, 593] on li "6 : 00 pm" at bounding box center [396, 601] width 125 height 23
type input "18:00"
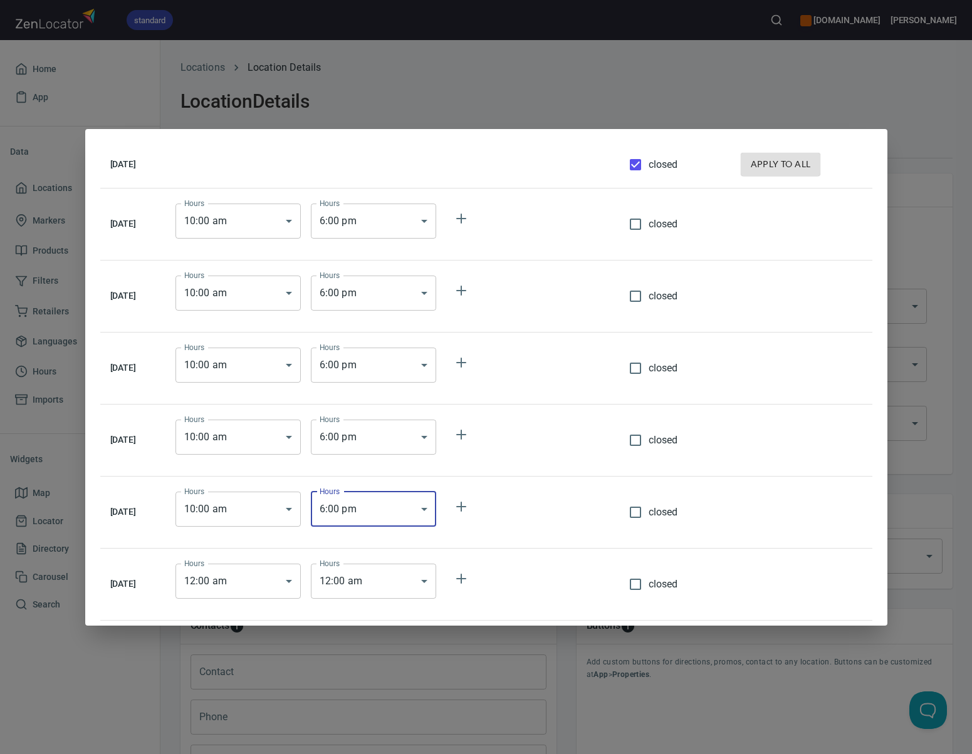
click at [263, 578] on body "standard [DOMAIN_NAME] [PERSON_NAME] Home App Data Locations 85 Markers 1 Produ…" at bounding box center [486, 377] width 972 height 754
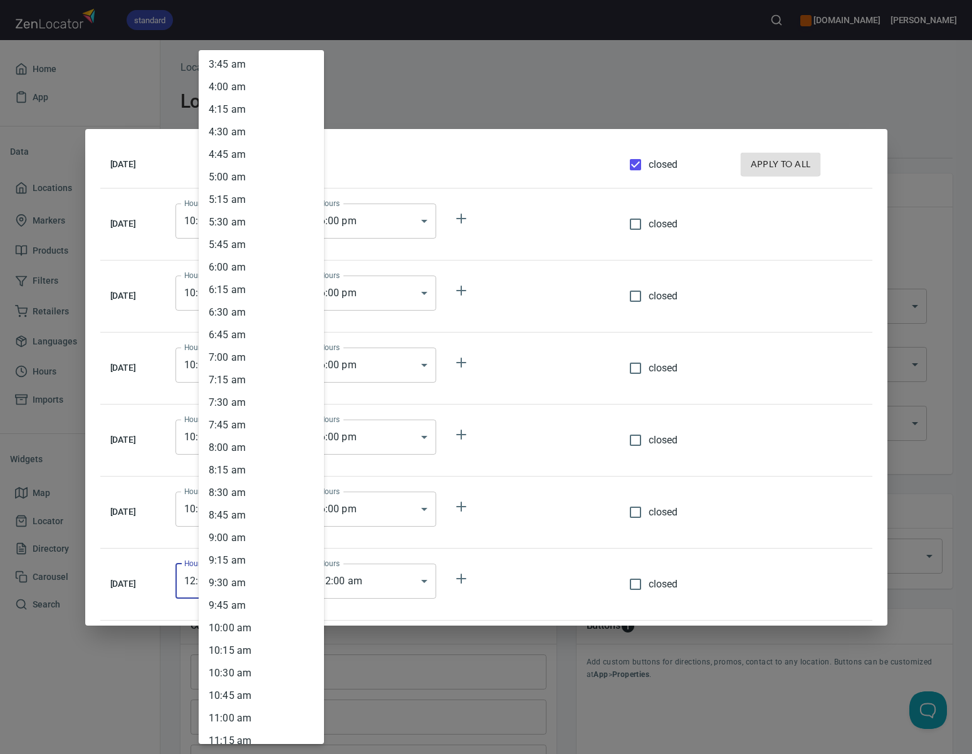
scroll to position [347, 0]
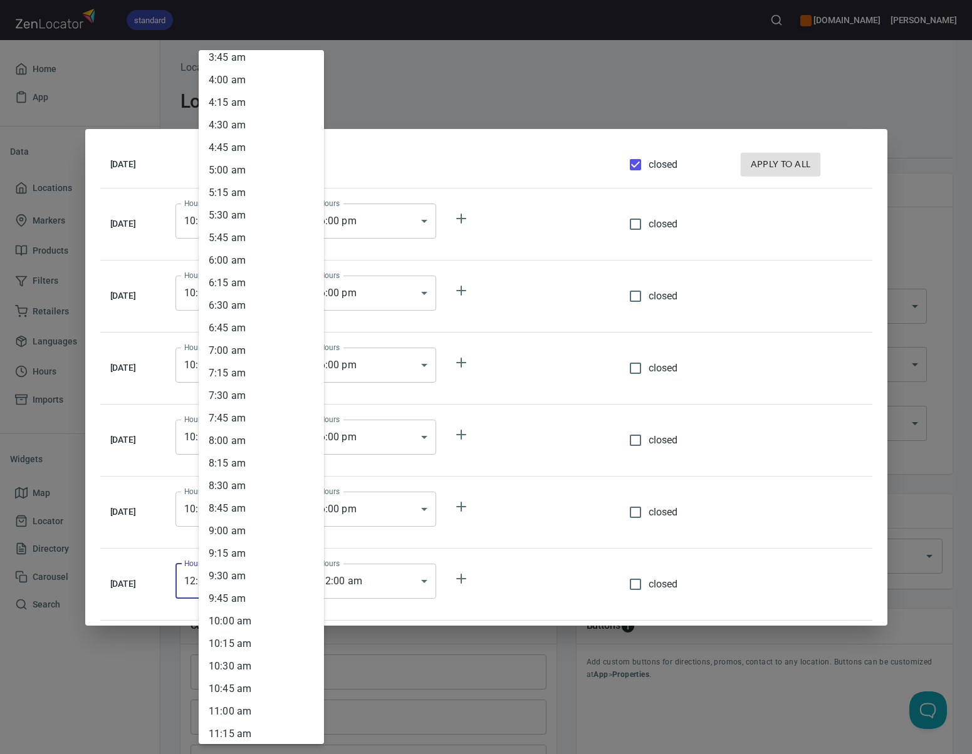
click at [256, 621] on li "10 : 00 am" at bounding box center [261, 621] width 125 height 23
type input "10:00"
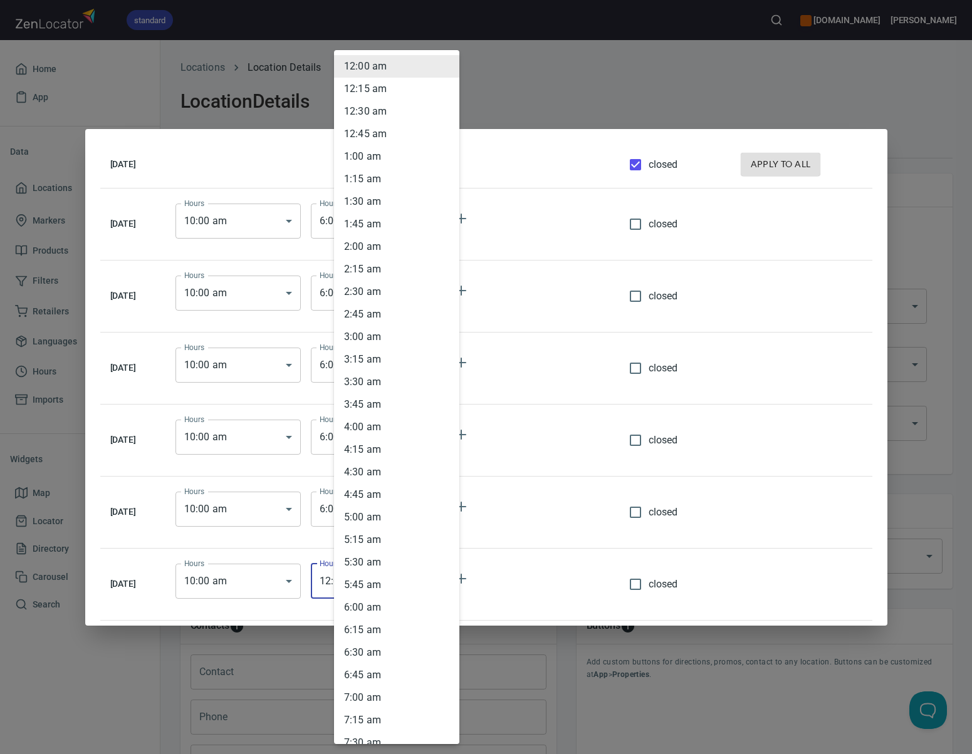
click at [402, 574] on body "standard [DOMAIN_NAME] [PERSON_NAME] Home App Data Locations 85 Markers 1 Produ…" at bounding box center [486, 377] width 972 height 754
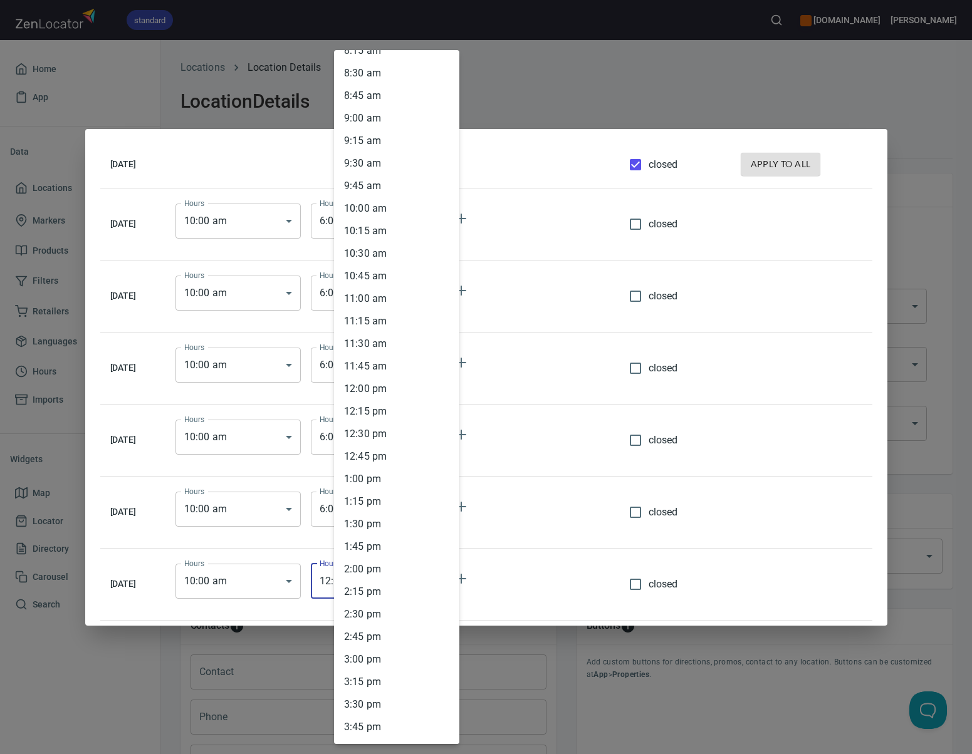
scroll to position [1054, 0]
click at [392, 452] on li "4 : 00 pm" at bounding box center [396, 456] width 125 height 23
type input "16:00"
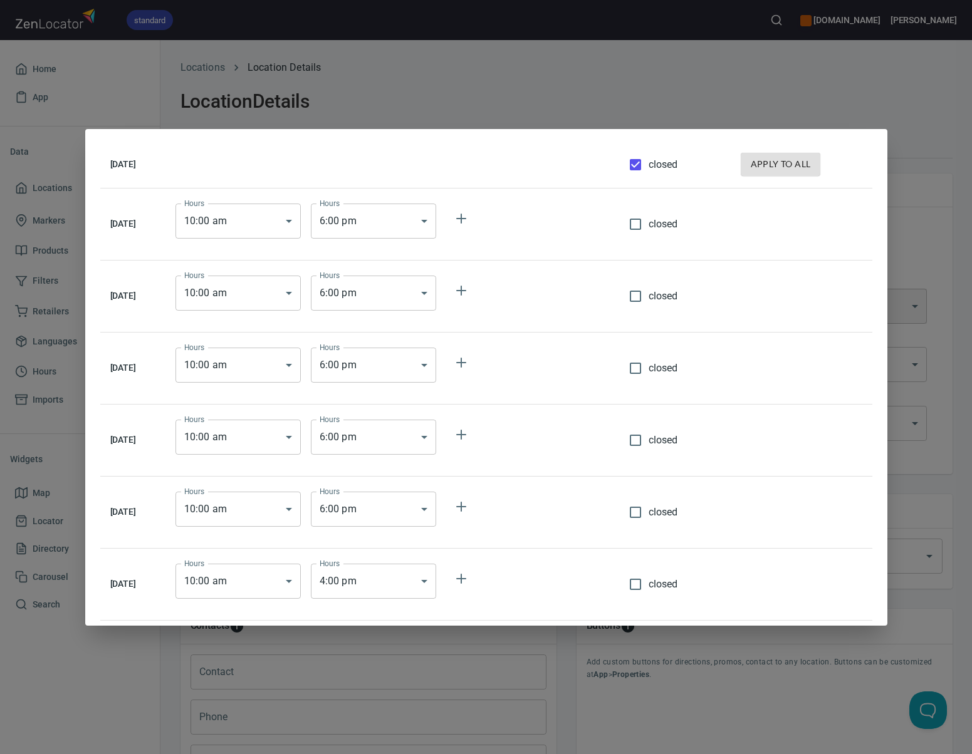
click at [915, 222] on div "[DATE] closed apply to all [DATE] Hours 10 : 00 am 10:00 Hours Hours 6 : 00 pm …" at bounding box center [486, 377] width 972 height 754
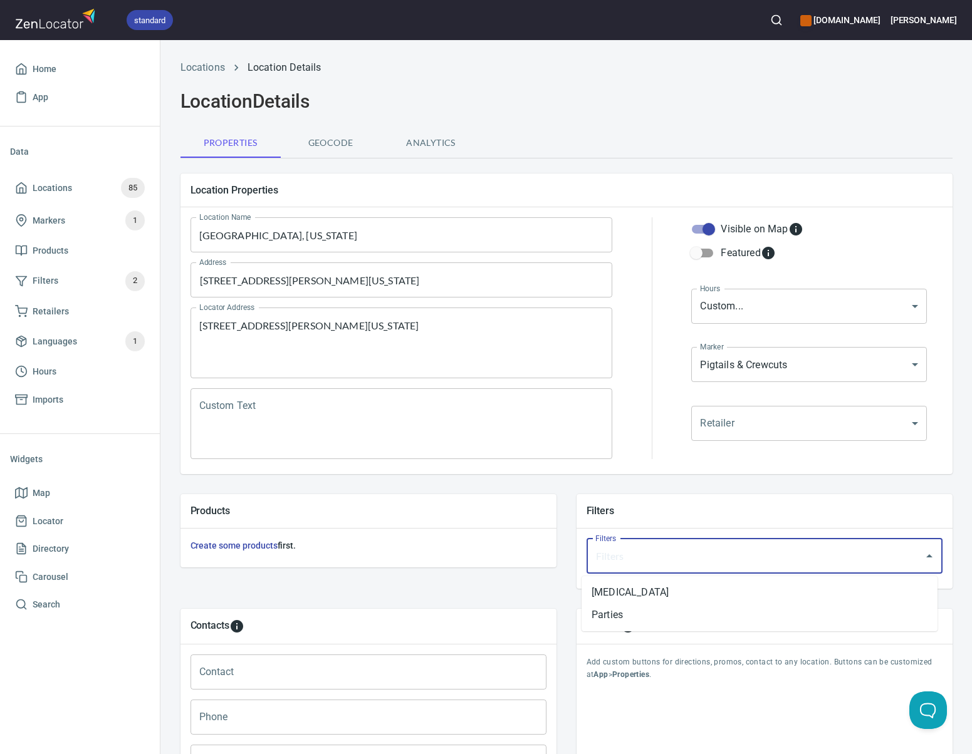
click at [617, 560] on input "Filters" at bounding box center [747, 557] width 310 height 24
click at [618, 598] on li "[MEDICAL_DATA]" at bounding box center [759, 592] width 356 height 23
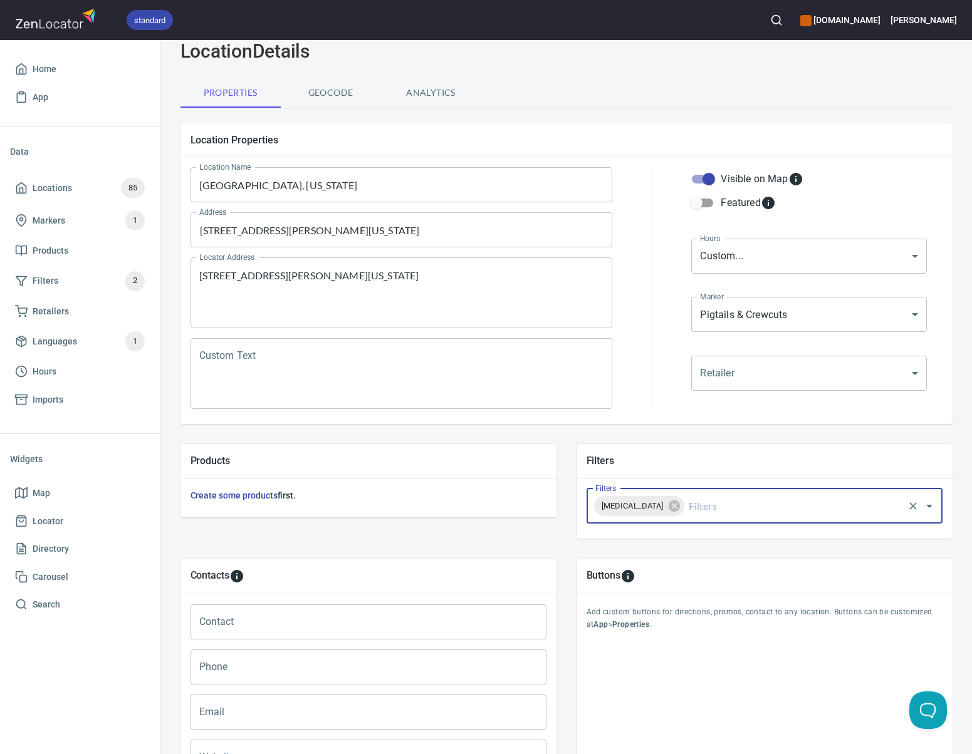
scroll to position [102, 0]
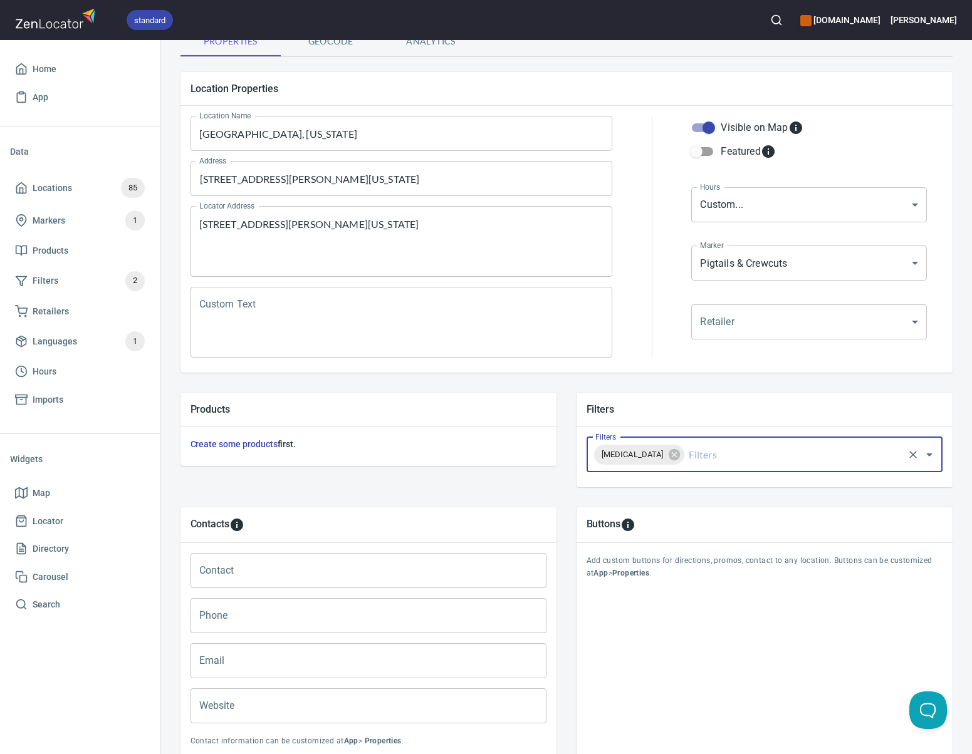
click at [706, 556] on p "Add custom buttons for directions, promos, contact to any location. Buttons can…" at bounding box center [764, 567] width 356 height 25
click at [691, 462] on input "Filters" at bounding box center [794, 455] width 216 height 24
click at [665, 494] on li "Parties" at bounding box center [759, 490] width 356 height 23
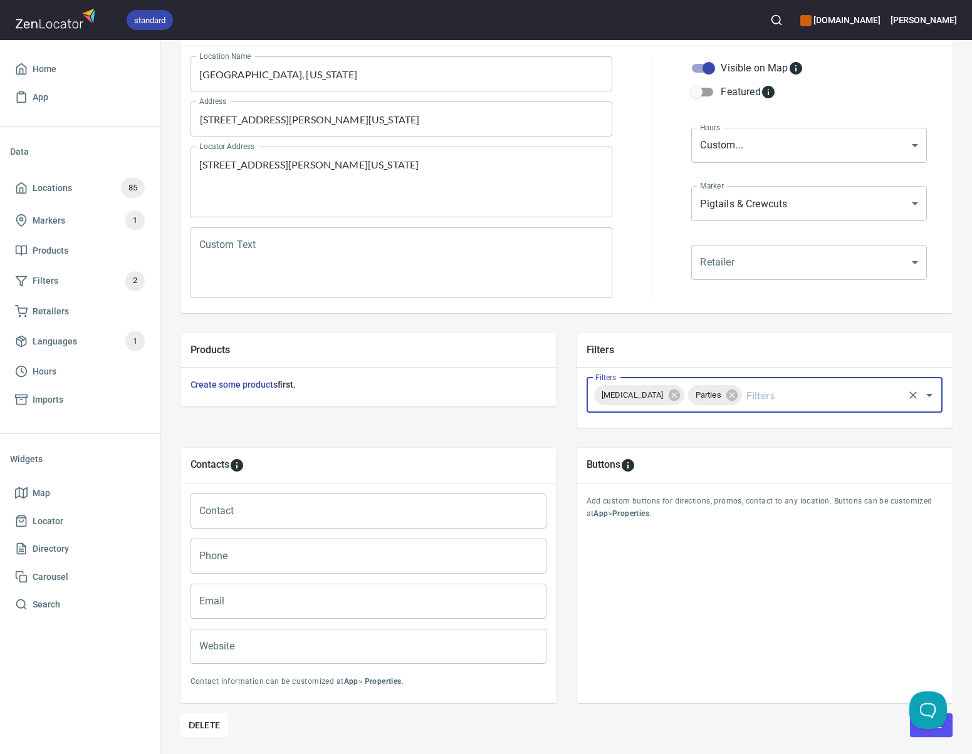
scroll to position [208, 0]
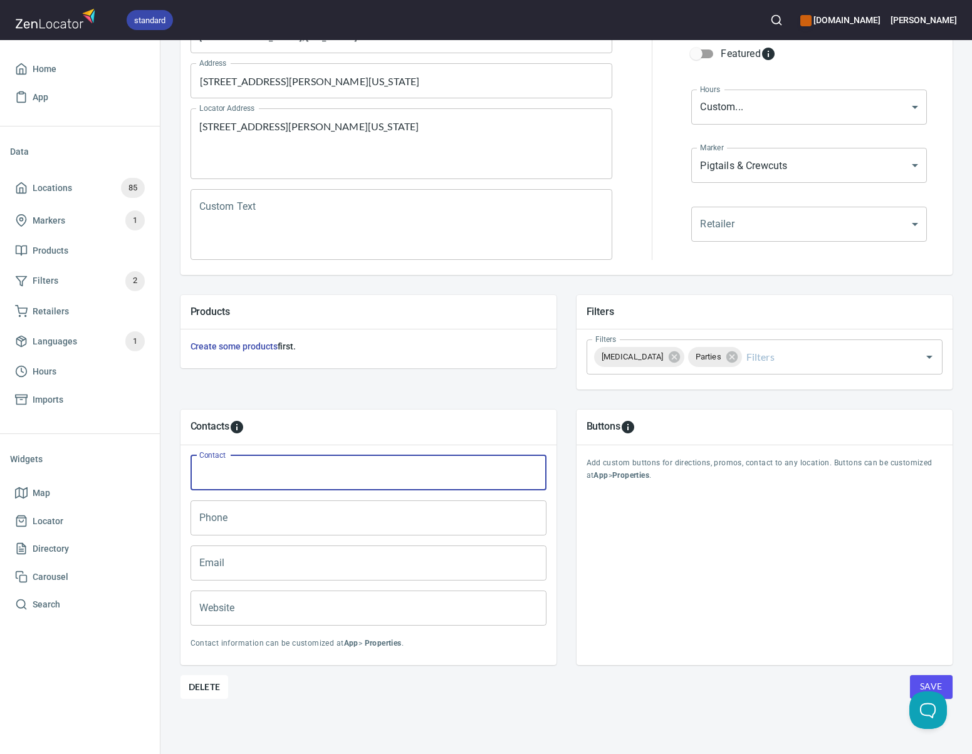
click at [361, 471] on input "Contact" at bounding box center [368, 473] width 356 height 35
paste input "javascript:void(0);"
click at [350, 465] on input "javascript:void(0);" at bounding box center [368, 473] width 356 height 35
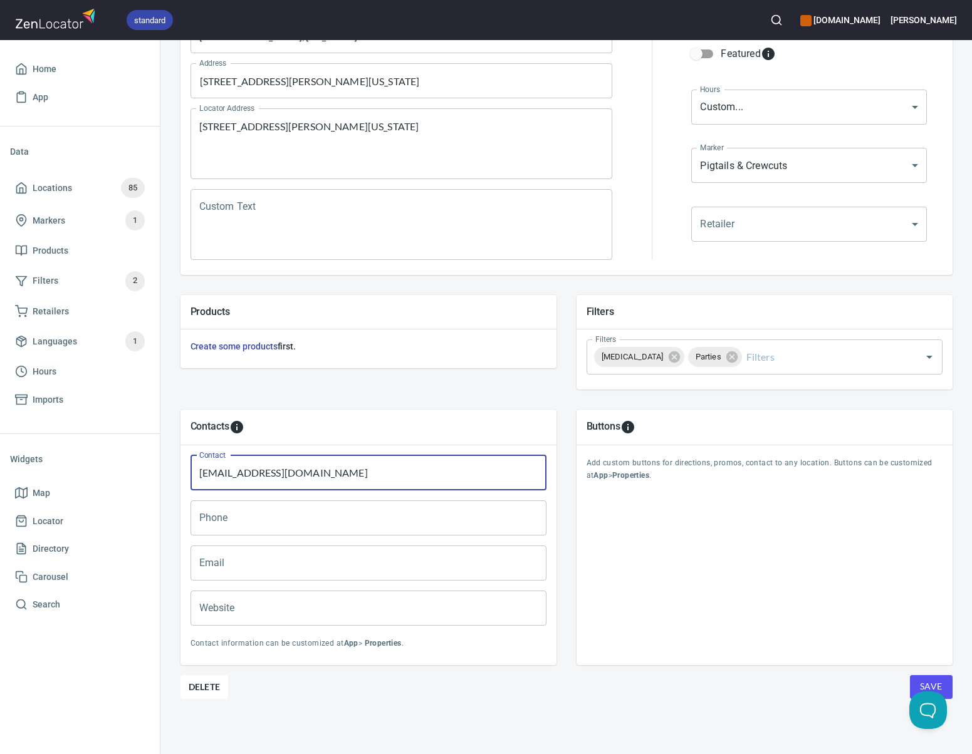
type input "[EMAIL_ADDRESS][DOMAIN_NAME]"
click at [291, 464] on input "[EMAIL_ADDRESS][DOMAIN_NAME]" at bounding box center [368, 473] width 356 height 35
click at [261, 559] on input "Email" at bounding box center [368, 563] width 356 height 35
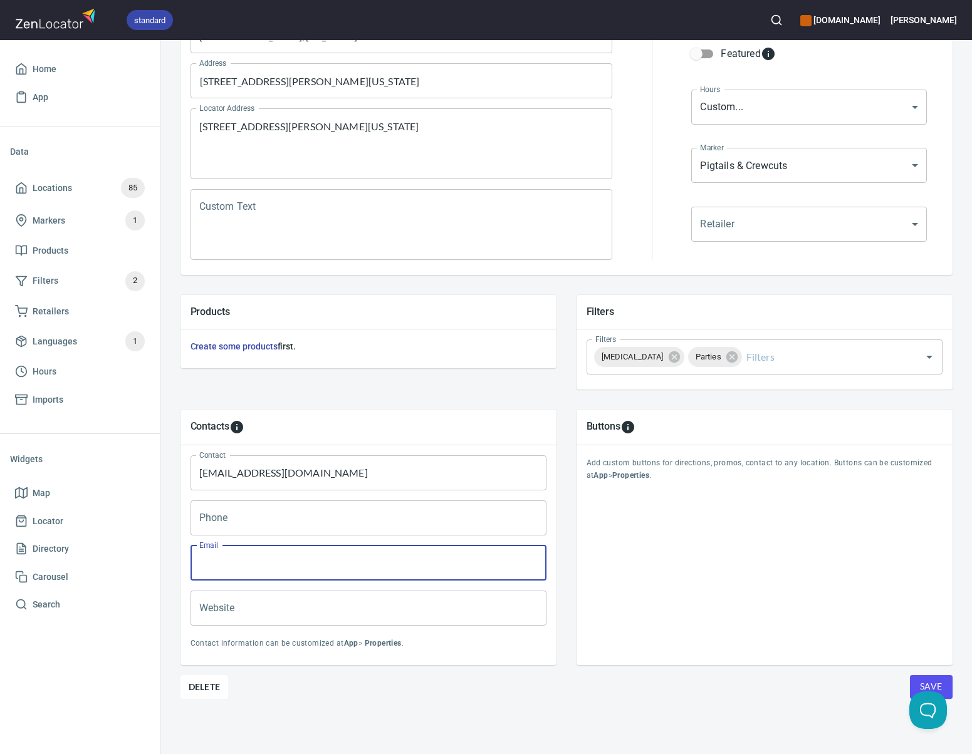
paste input "[EMAIL_ADDRESS][DOMAIN_NAME]"
type input "[EMAIL_ADDRESS][DOMAIN_NAME]"
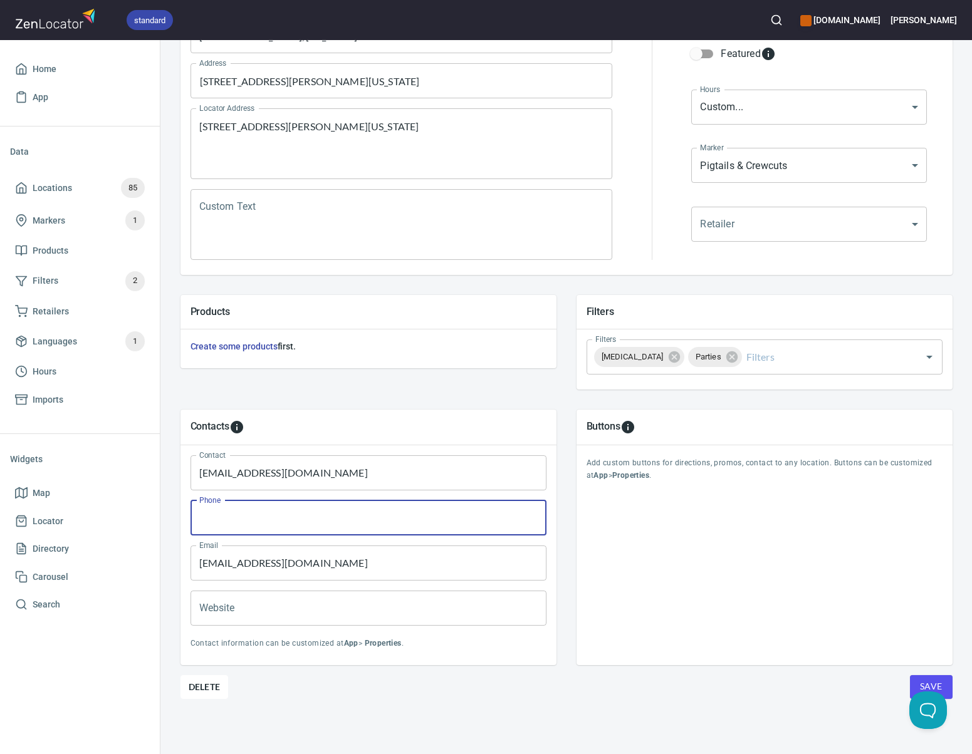
click at [267, 515] on input "Phone" at bounding box center [368, 518] width 356 height 35
type input "[PHONE_NUMBER]"
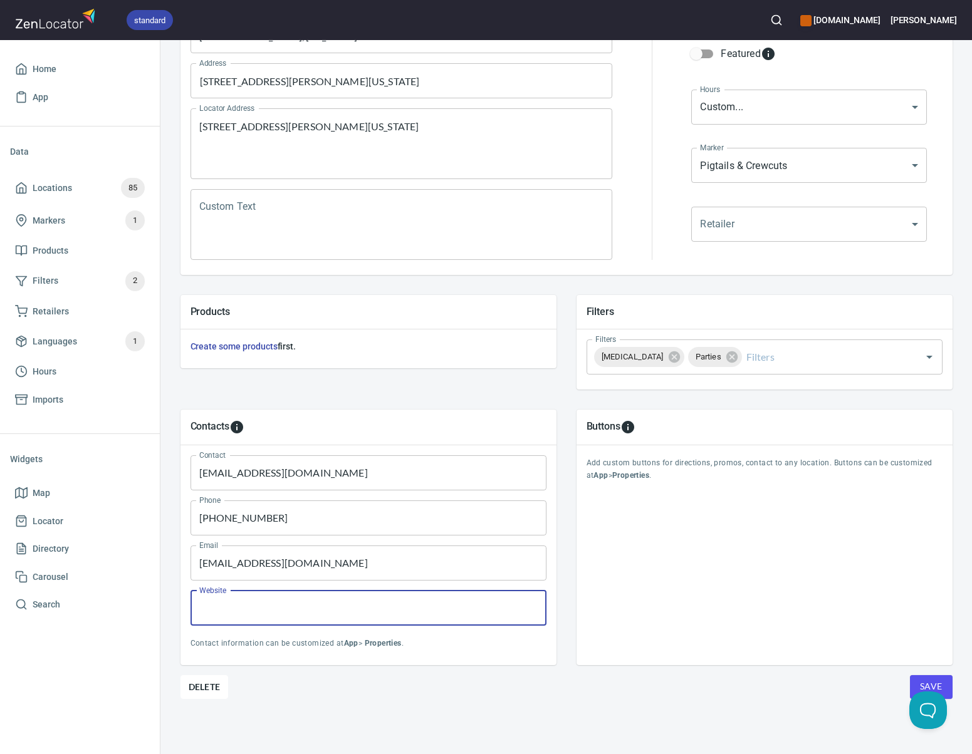
click at [330, 600] on input "Website" at bounding box center [368, 608] width 356 height 35
paste input "[URL][DOMAIN_NAME]"
type input "[URL][DOMAIN_NAME]"
click at [906, 664] on div "Buttons Add custom buttons for directions, promos, contact to any location. But…" at bounding box center [764, 538] width 396 height 276
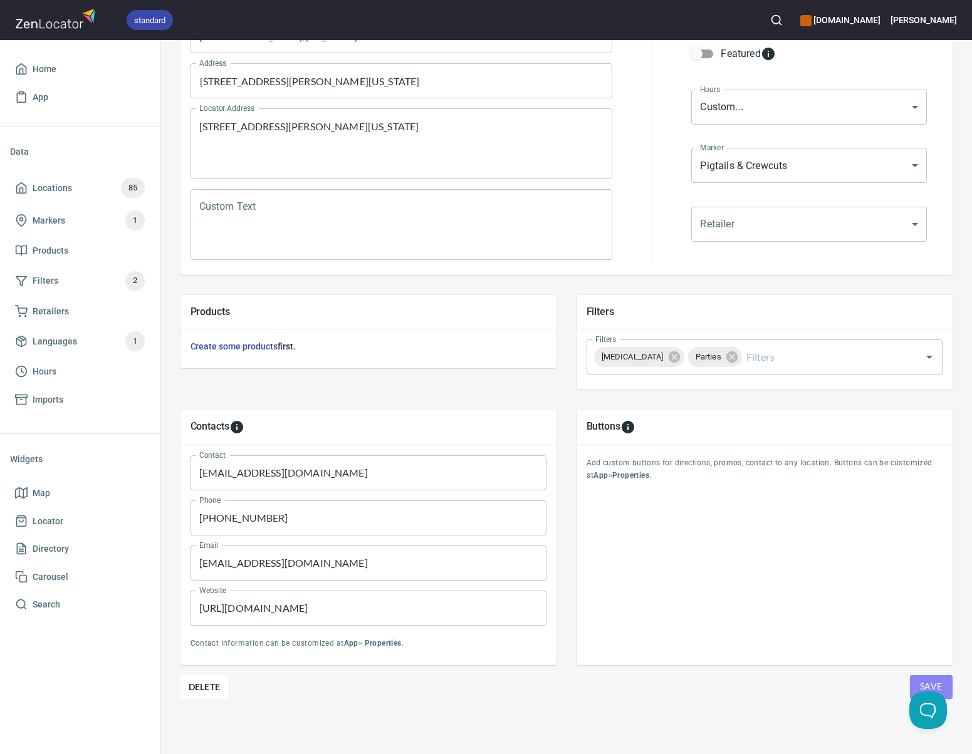
click at [910, 675] on button "Save" at bounding box center [931, 687] width 43 height 24
click at [920, 680] on span "Save" at bounding box center [931, 687] width 23 height 16
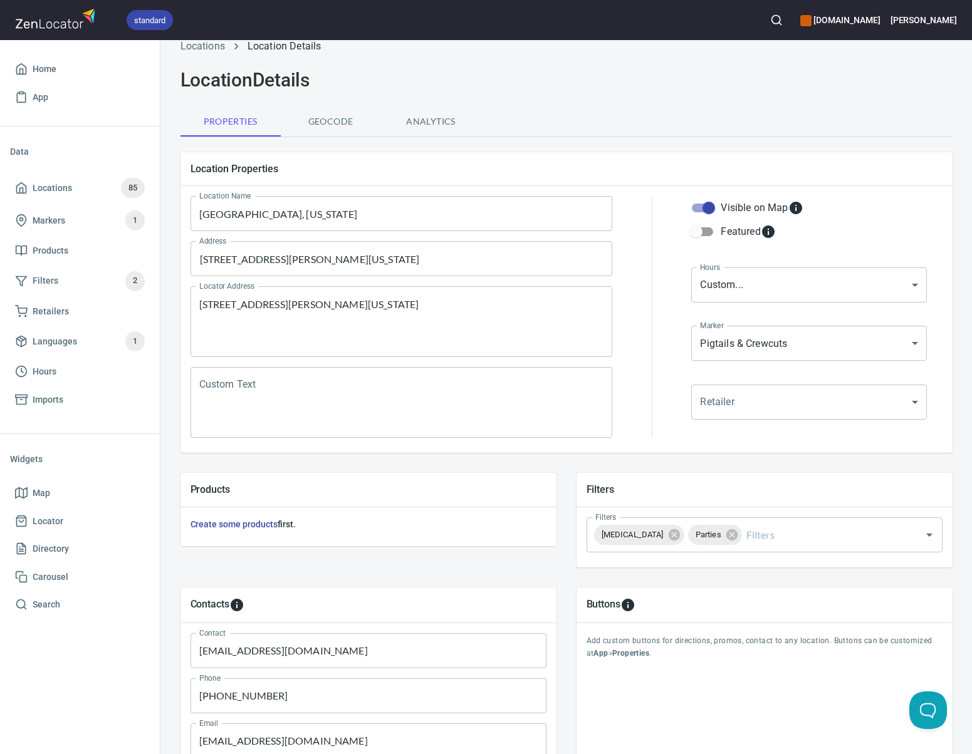
scroll to position [28, 0]
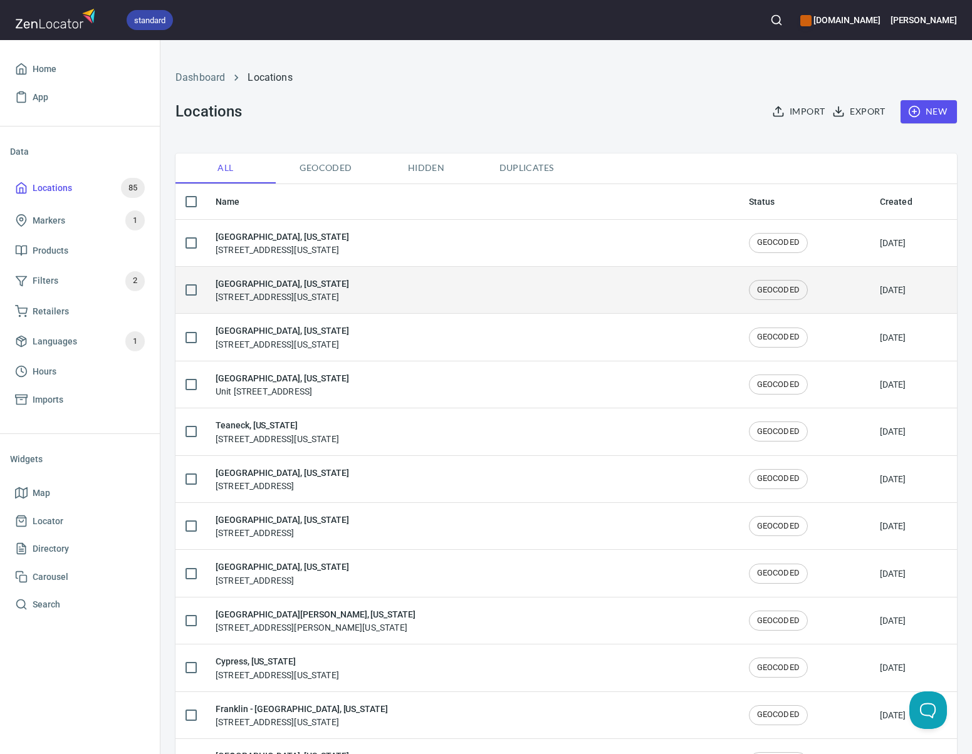
click at [286, 284] on h6 "[GEOGRAPHIC_DATA], [US_STATE]" at bounding box center [282, 284] width 133 height 14
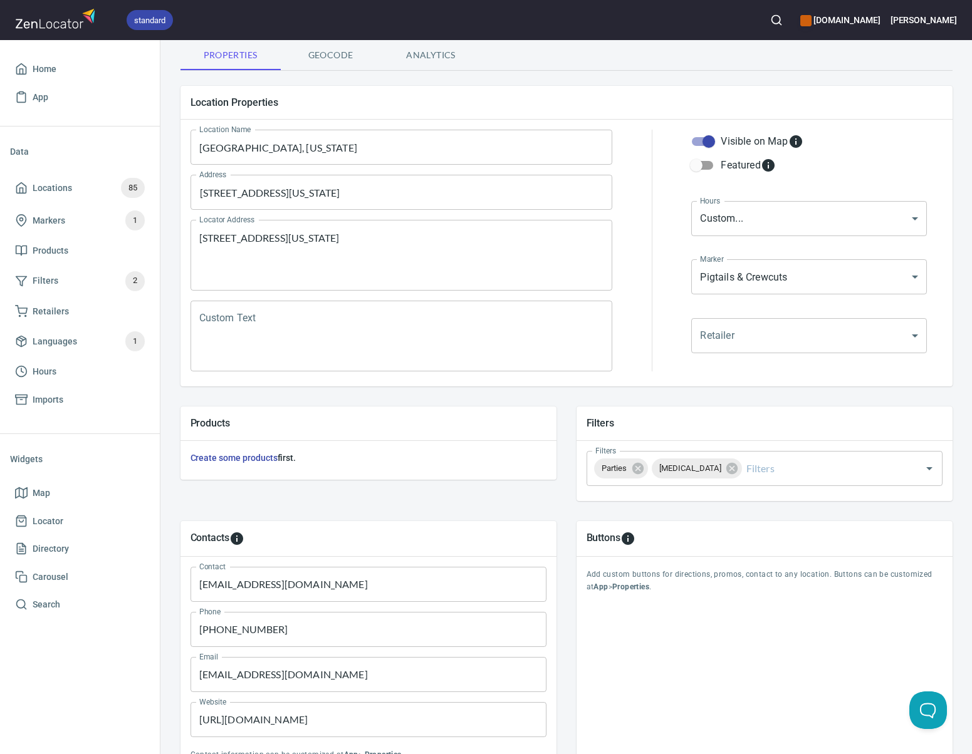
scroll to position [208, 0]
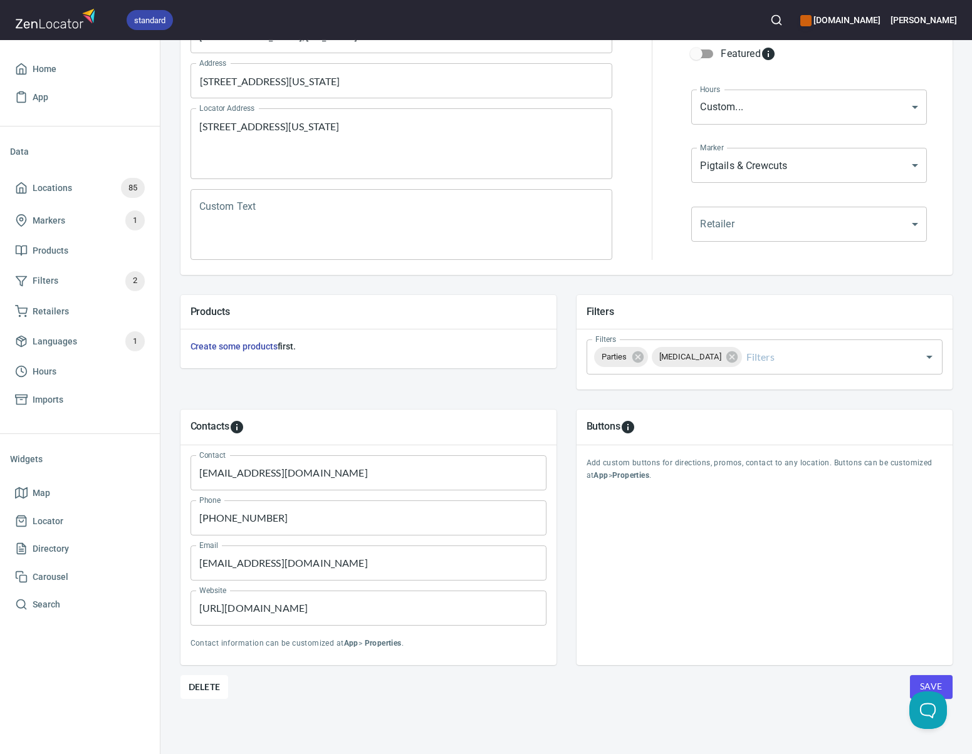
click at [358, 603] on input "[URL][DOMAIN_NAME]" at bounding box center [368, 608] width 356 height 35
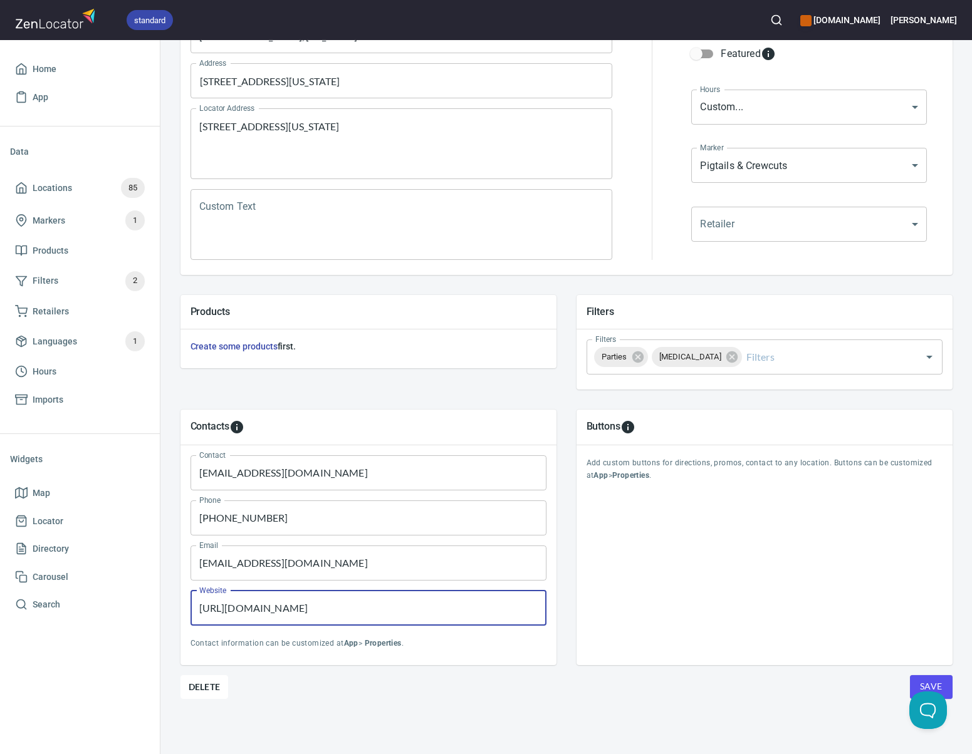
click at [358, 603] on input "[URL][DOMAIN_NAME]" at bounding box center [368, 608] width 356 height 35
